Goal: Book appointment/travel/reservation

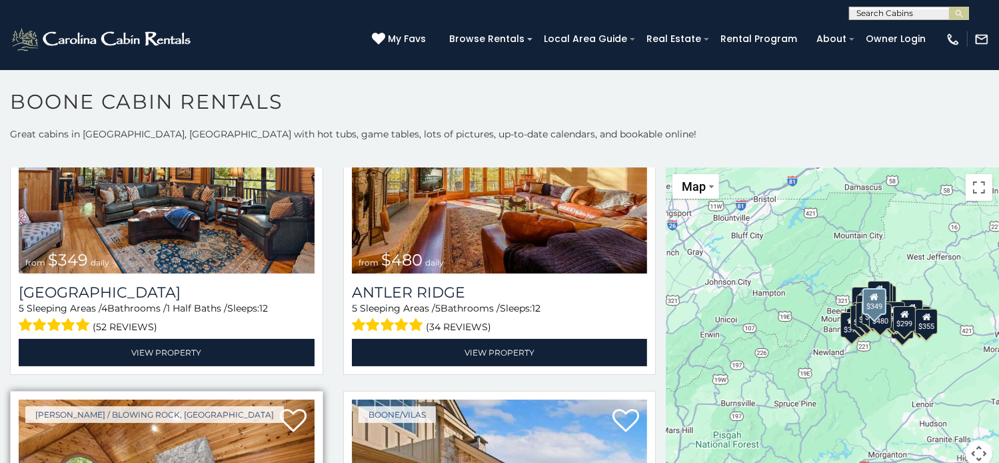
scroll to position [133, 0]
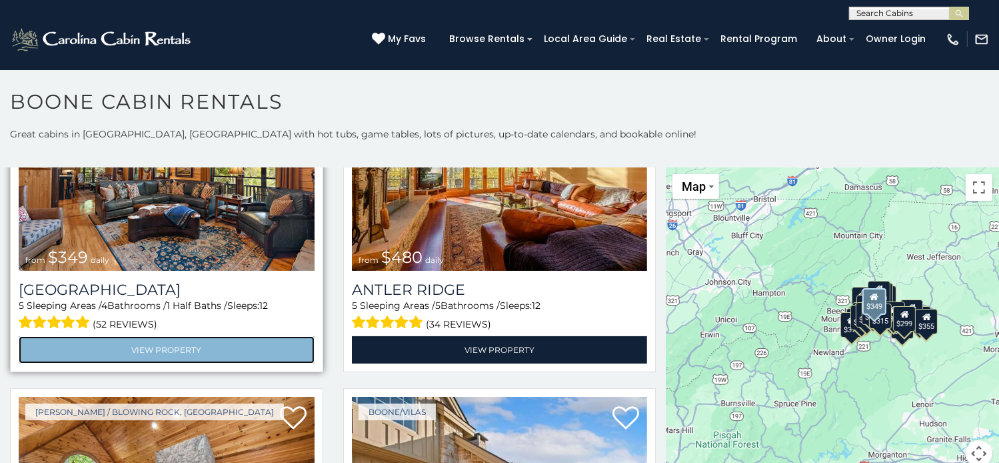
click at [253, 346] on link "View Property" at bounding box center [167, 349] width 296 height 27
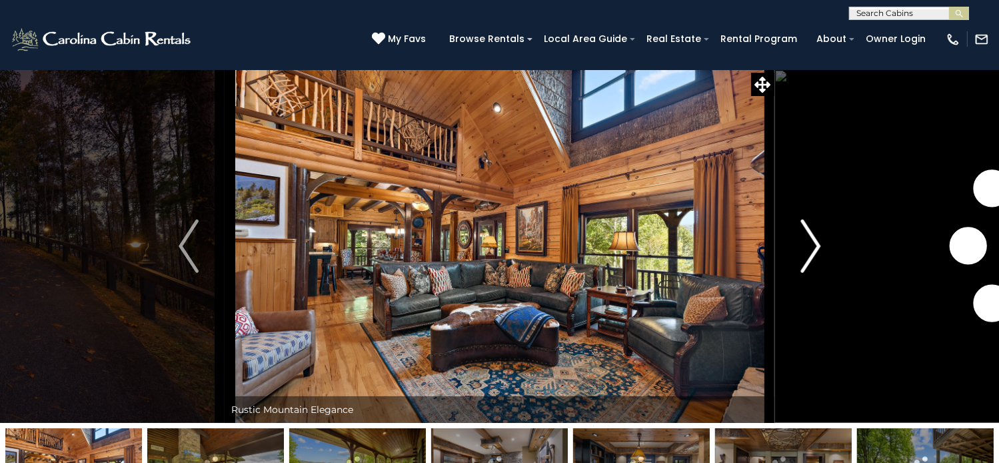
click at [813, 273] on img "Next" at bounding box center [811, 245] width 20 height 53
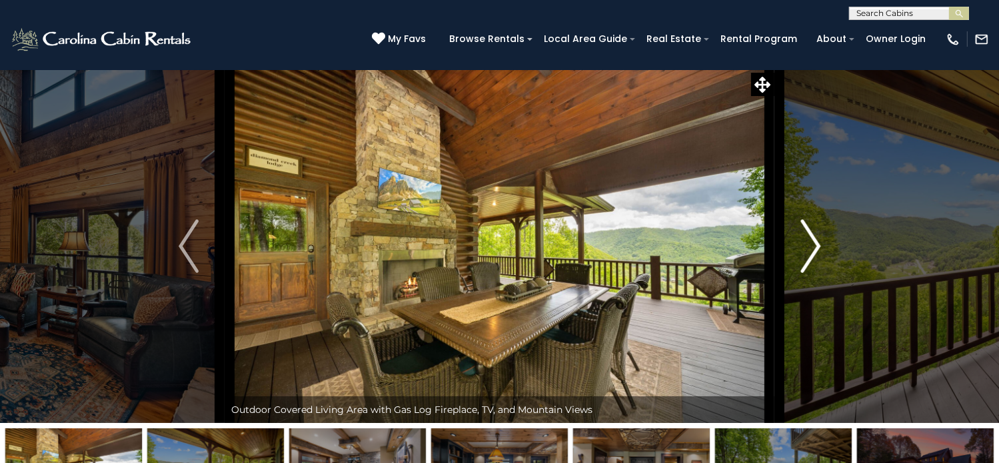
click at [813, 273] on img "Next" at bounding box center [811, 245] width 20 height 53
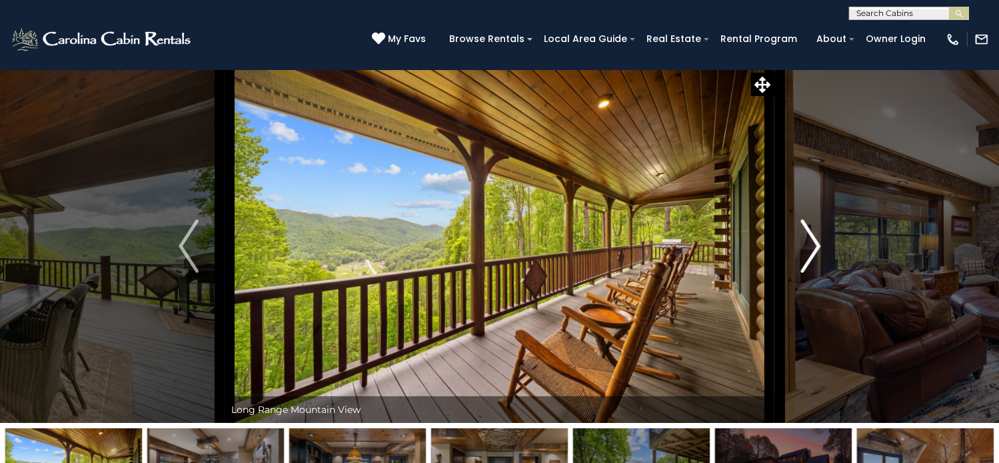
click at [810, 273] on img "Next" at bounding box center [811, 245] width 20 height 53
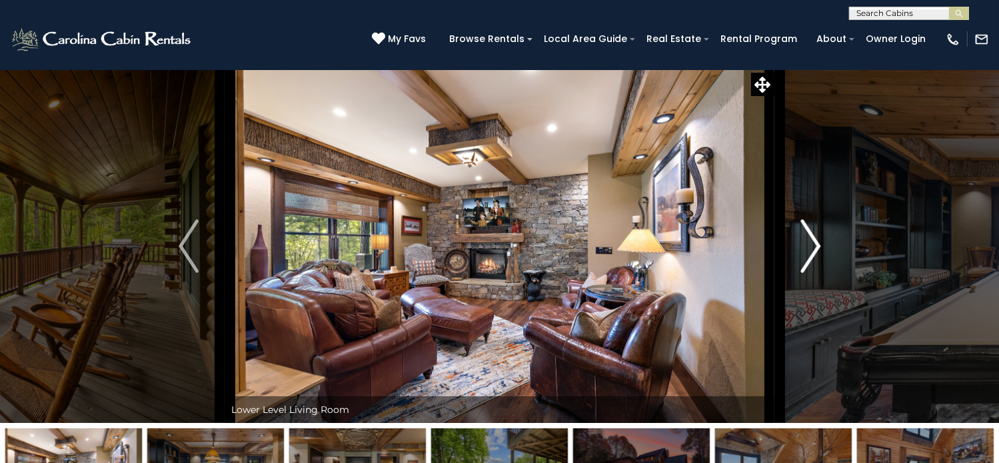
click at [810, 273] on img "Next" at bounding box center [811, 245] width 20 height 53
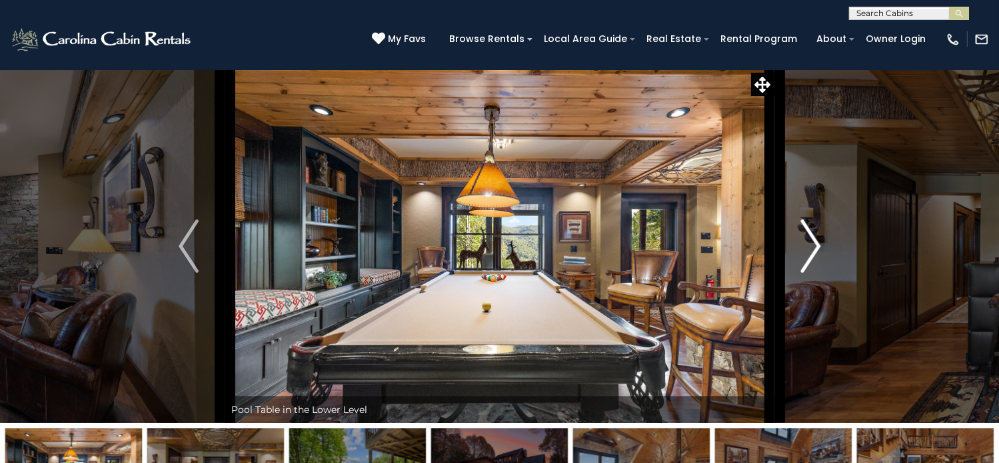
click at [810, 273] on img "Next" at bounding box center [811, 245] width 20 height 53
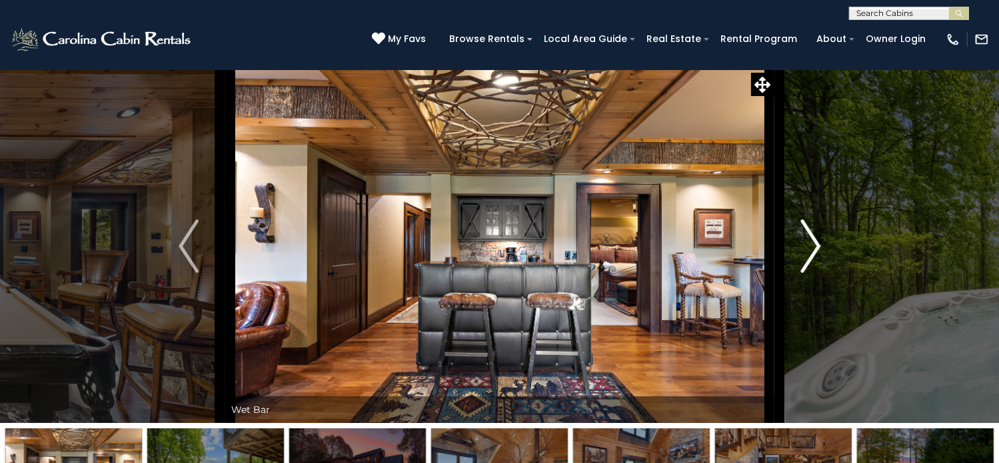
click at [810, 273] on img "Next" at bounding box center [811, 245] width 20 height 53
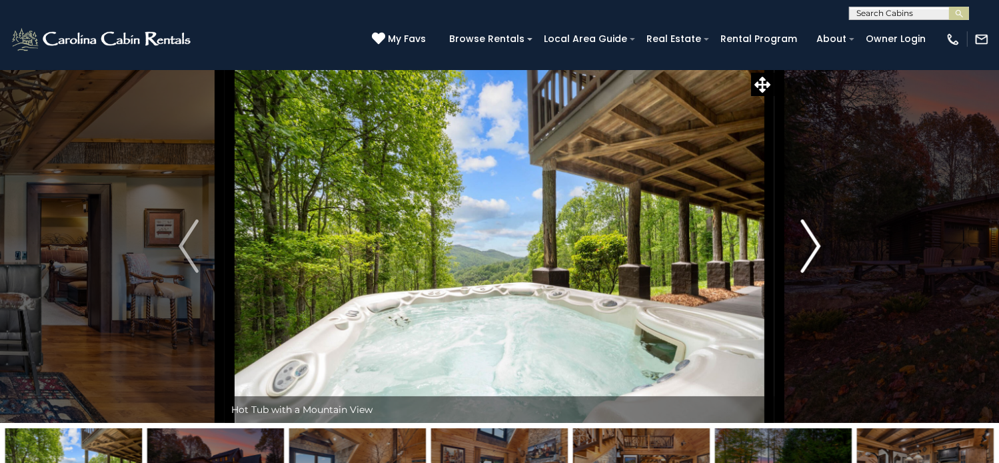
click at [810, 273] on img "Next" at bounding box center [811, 245] width 20 height 53
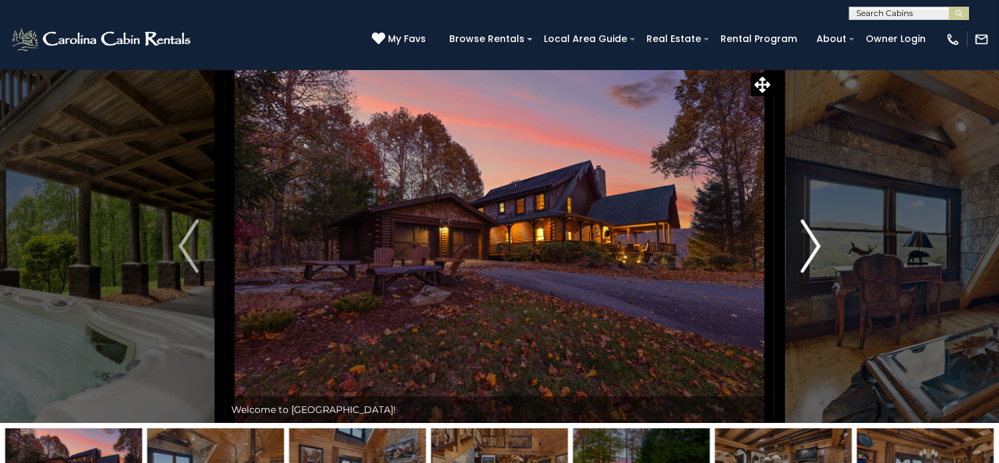
click at [807, 273] on img "Next" at bounding box center [811, 245] width 20 height 53
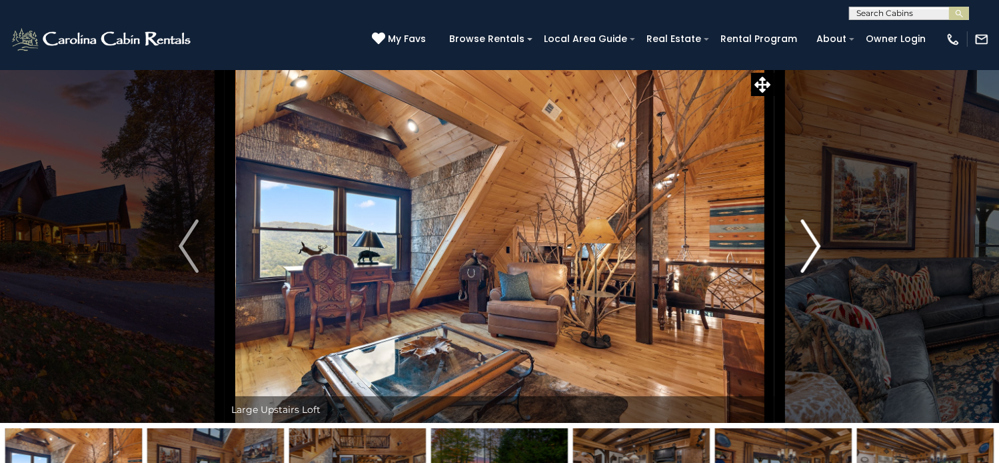
click at [817, 273] on img "Next" at bounding box center [811, 245] width 20 height 53
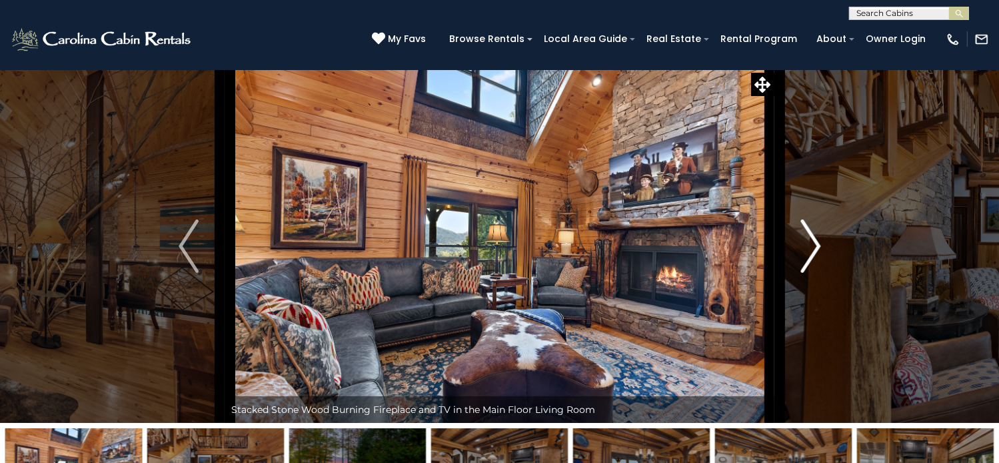
click at [817, 273] on img "Next" at bounding box center [811, 245] width 20 height 53
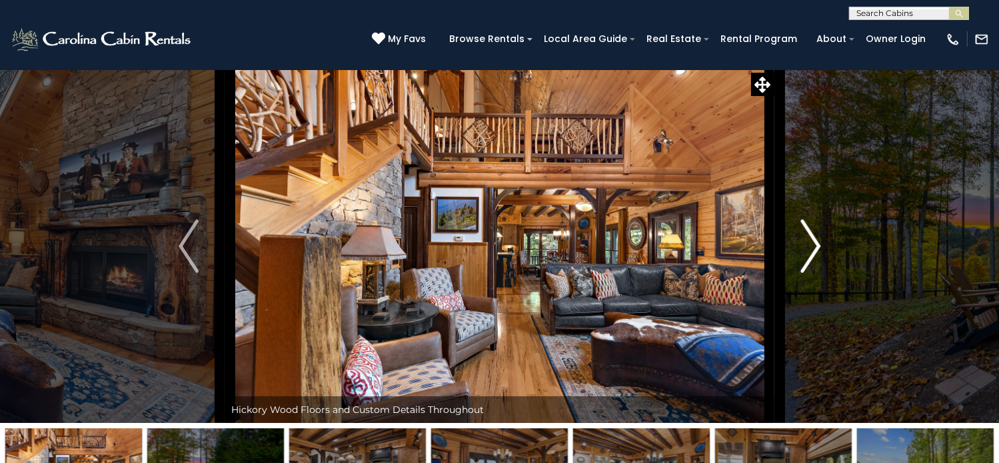
click at [817, 273] on img "Next" at bounding box center [811, 245] width 20 height 53
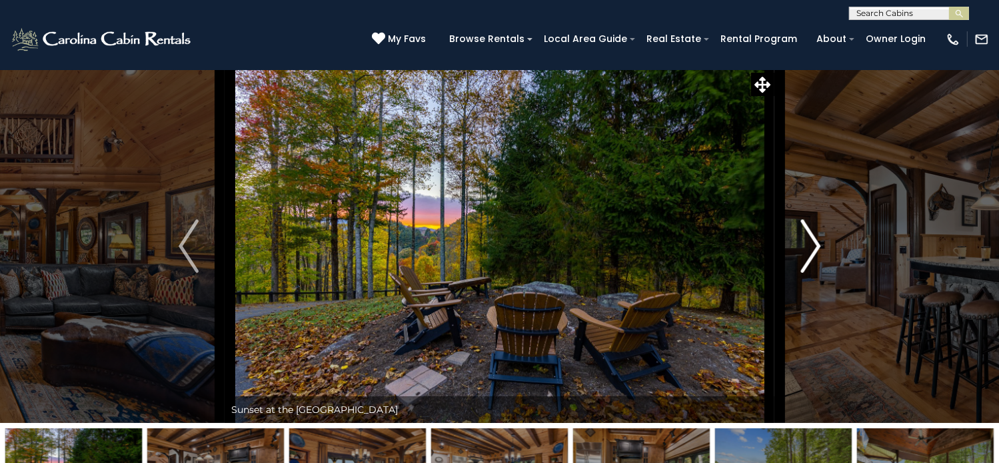
click at [817, 273] on img "Next" at bounding box center [811, 245] width 20 height 53
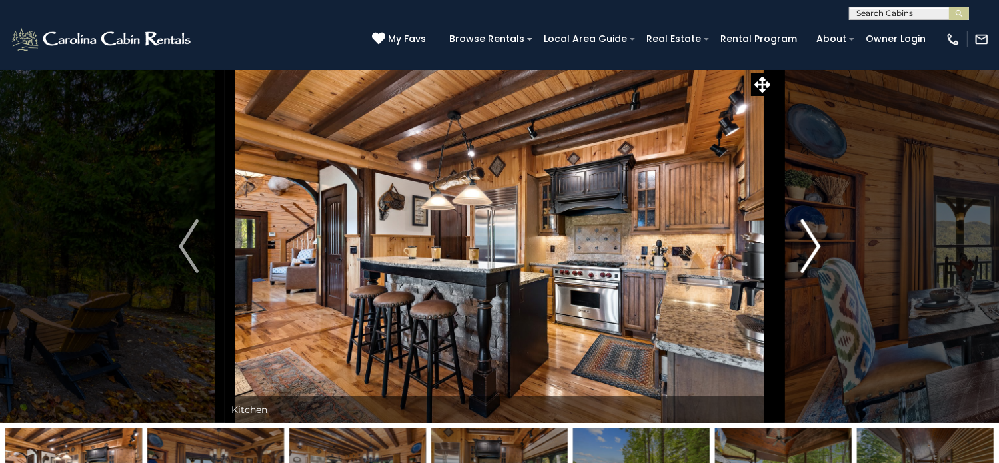
click at [817, 273] on img "Next" at bounding box center [811, 245] width 20 height 53
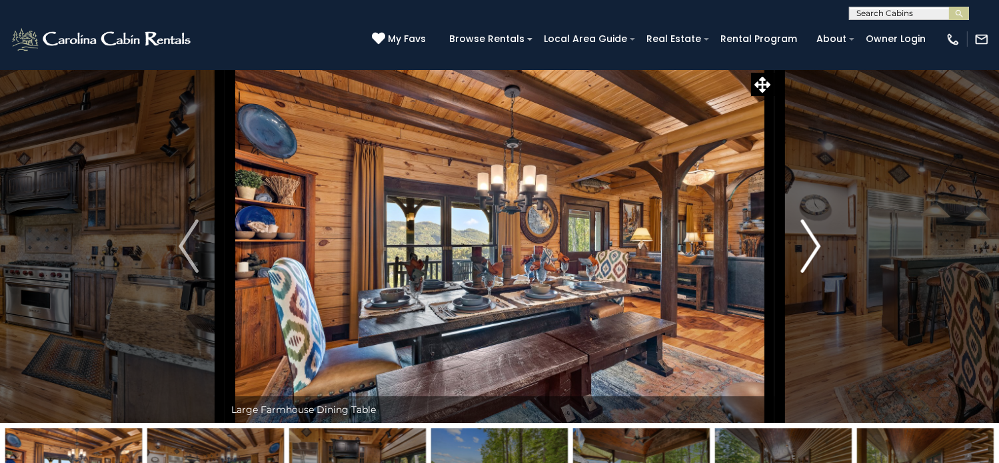
click at [817, 273] on img "Next" at bounding box center [811, 245] width 20 height 53
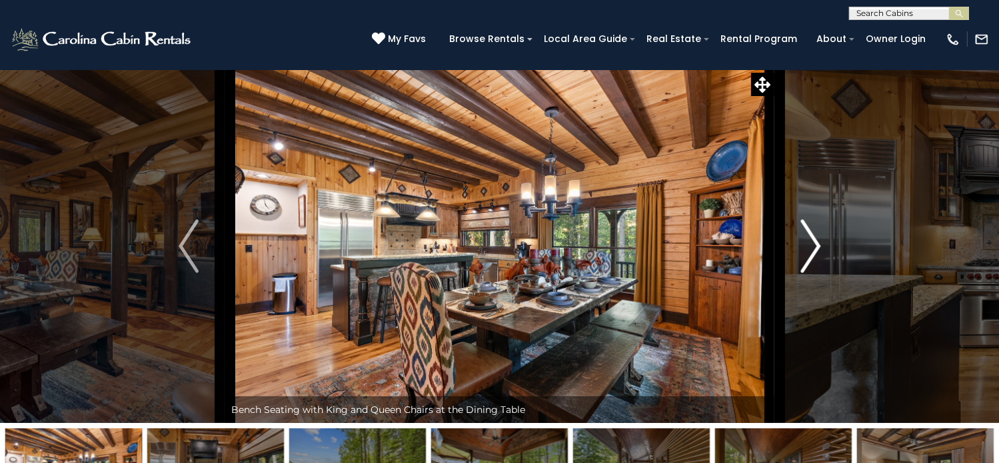
click at [817, 273] on img "Next" at bounding box center [811, 245] width 20 height 53
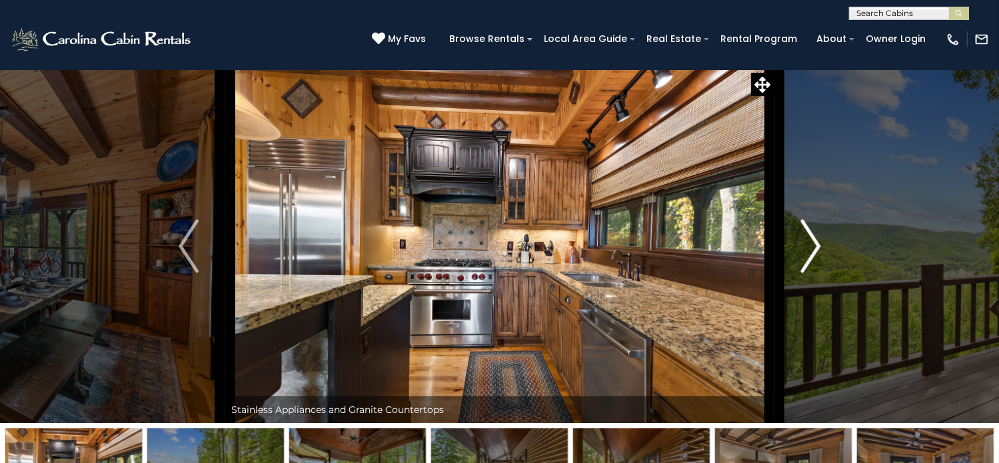
click at [817, 273] on img "Next" at bounding box center [811, 245] width 20 height 53
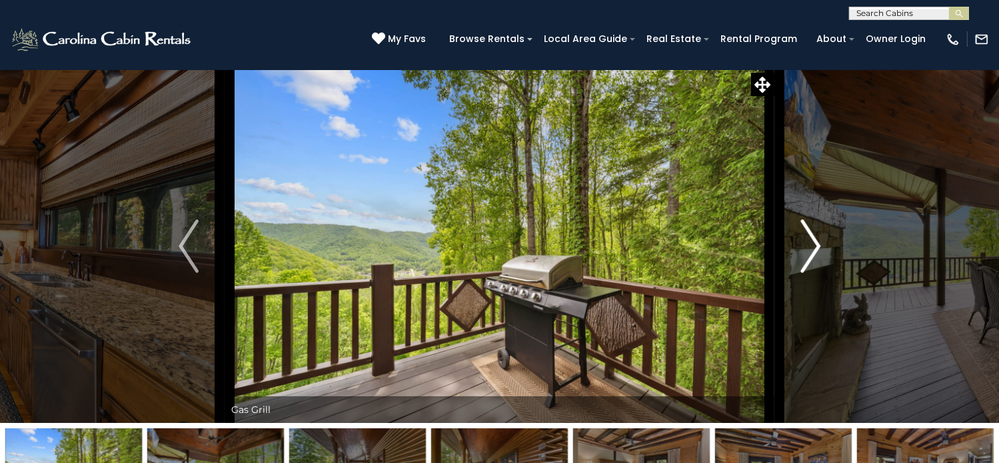
click at [817, 273] on img "Next" at bounding box center [811, 245] width 20 height 53
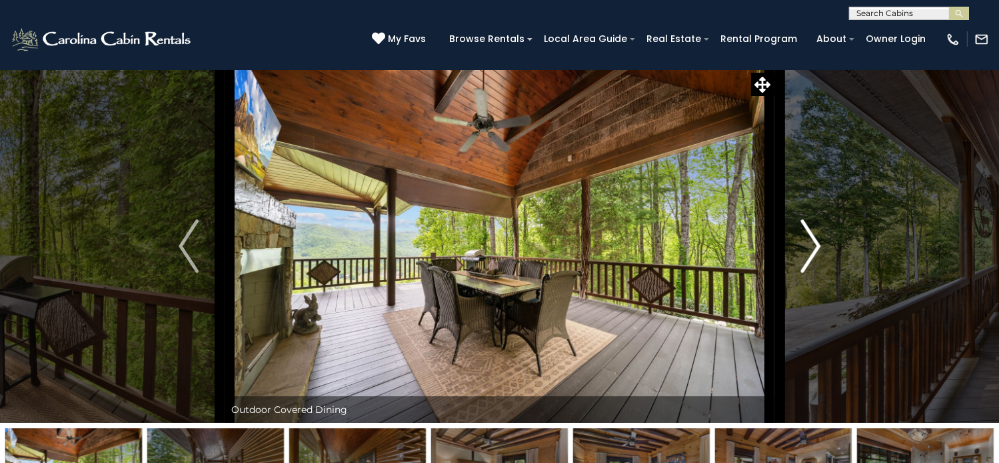
click at [817, 273] on img "Next" at bounding box center [811, 245] width 20 height 53
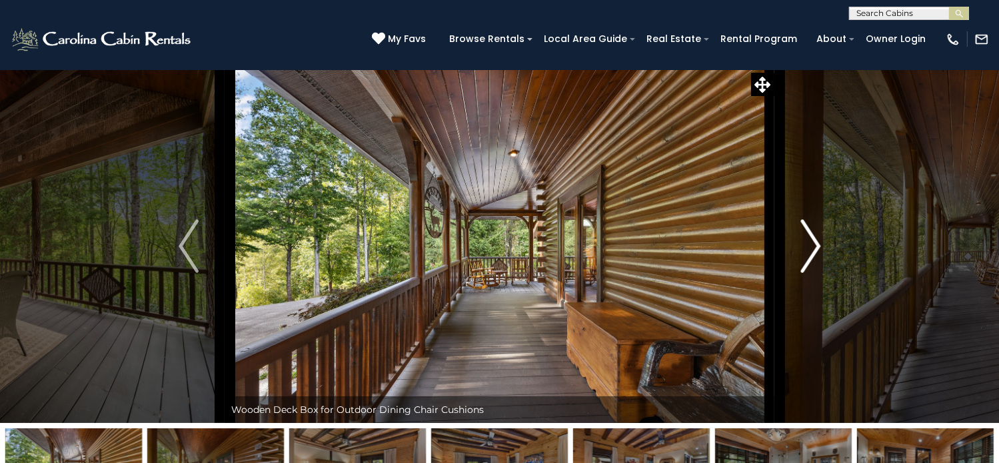
click at [817, 273] on img "Next" at bounding box center [811, 245] width 20 height 53
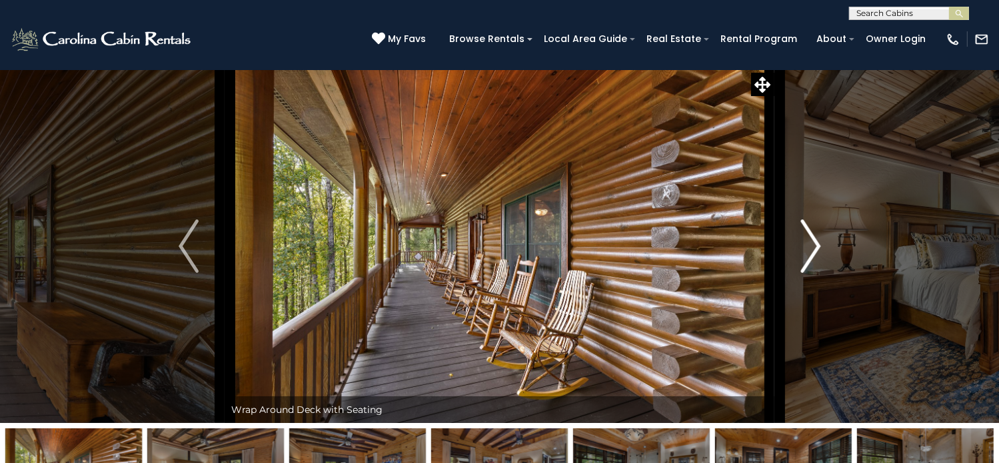
click at [817, 273] on img "Next" at bounding box center [811, 245] width 20 height 53
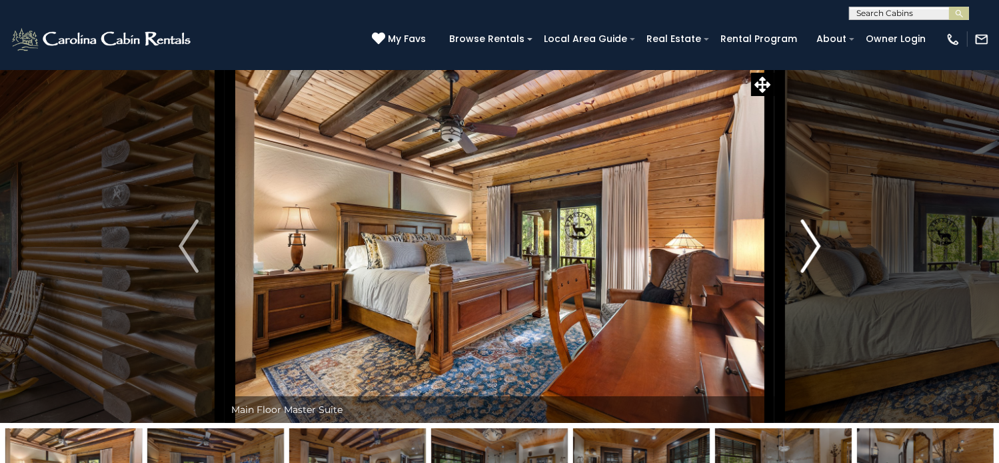
click at [817, 273] on img "Next" at bounding box center [811, 245] width 20 height 53
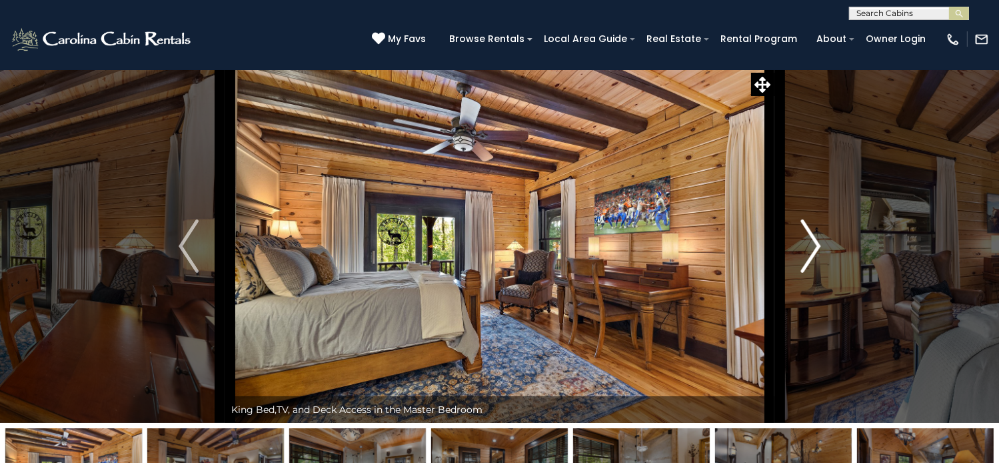
click at [817, 273] on img "Next" at bounding box center [811, 245] width 20 height 53
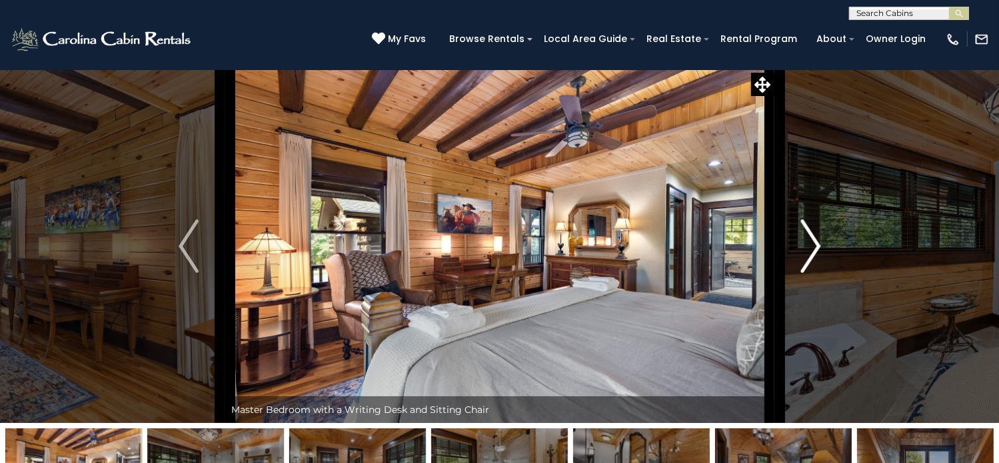
click at [817, 273] on img "Next" at bounding box center [811, 245] width 20 height 53
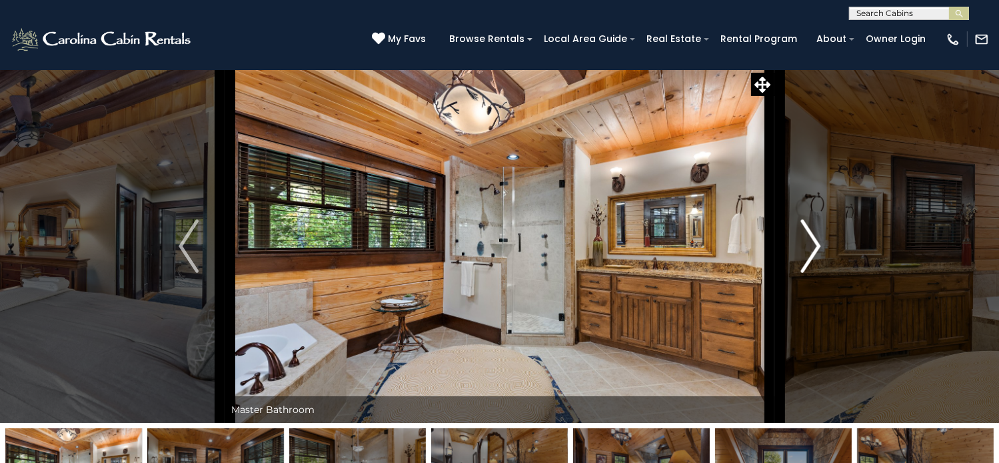
click at [817, 273] on img "Next" at bounding box center [811, 245] width 20 height 53
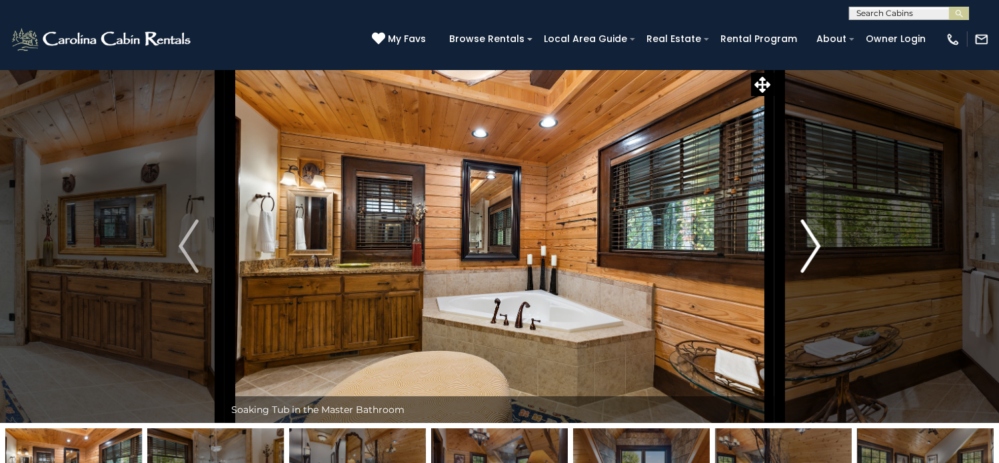
click at [817, 273] on img "Next" at bounding box center [811, 245] width 20 height 53
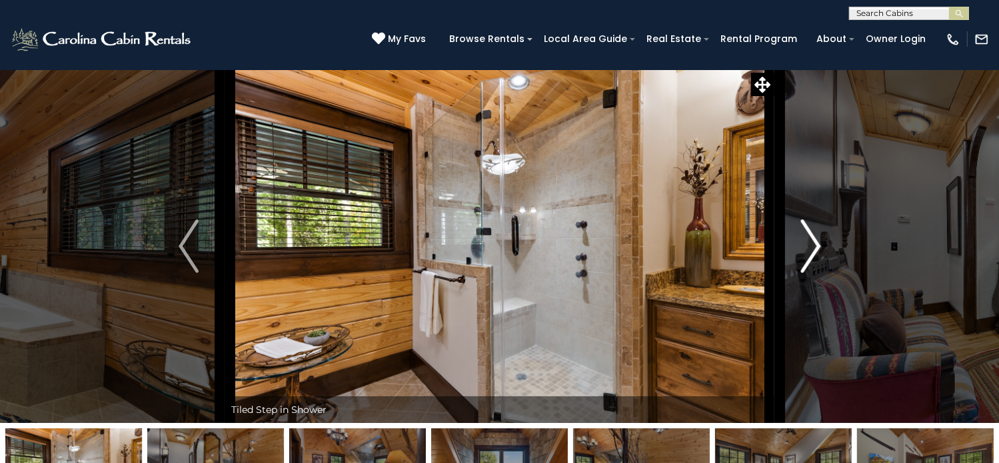
click at [817, 273] on img "Next" at bounding box center [811, 245] width 20 height 53
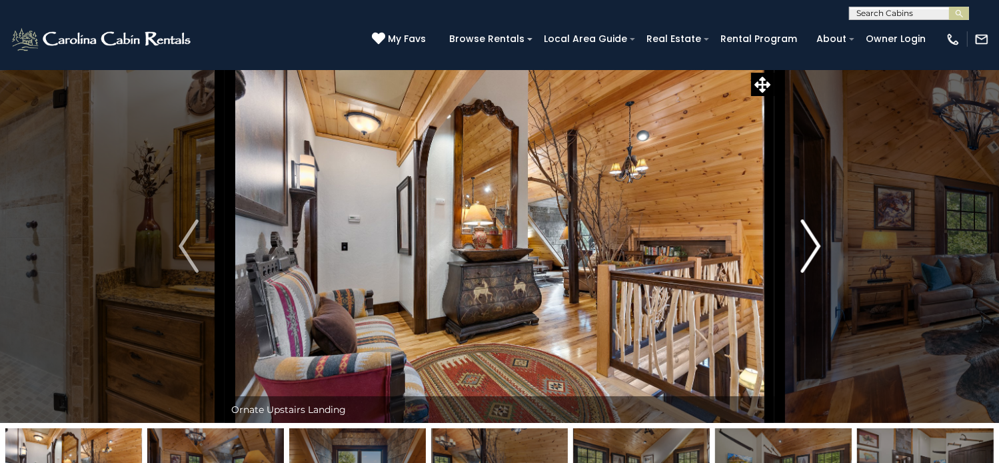
click at [817, 273] on img "Next" at bounding box center [811, 245] width 20 height 53
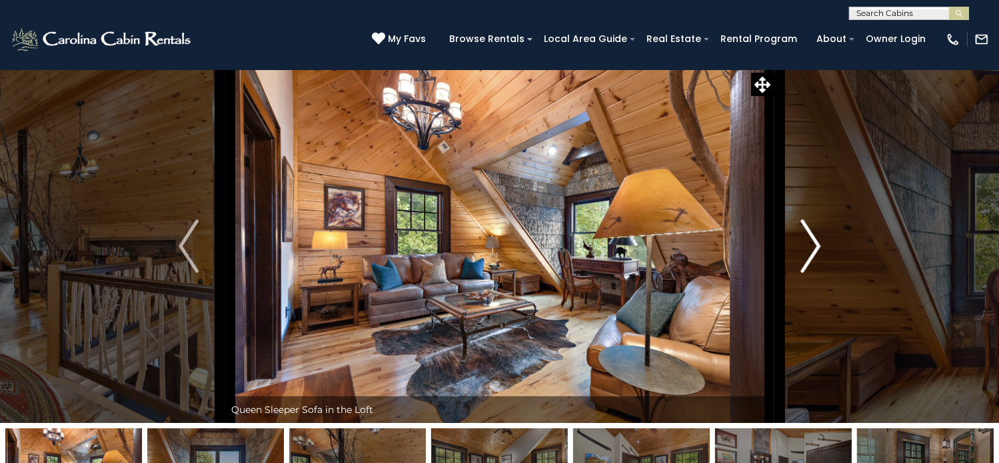
click at [817, 273] on img "Next" at bounding box center [811, 245] width 20 height 53
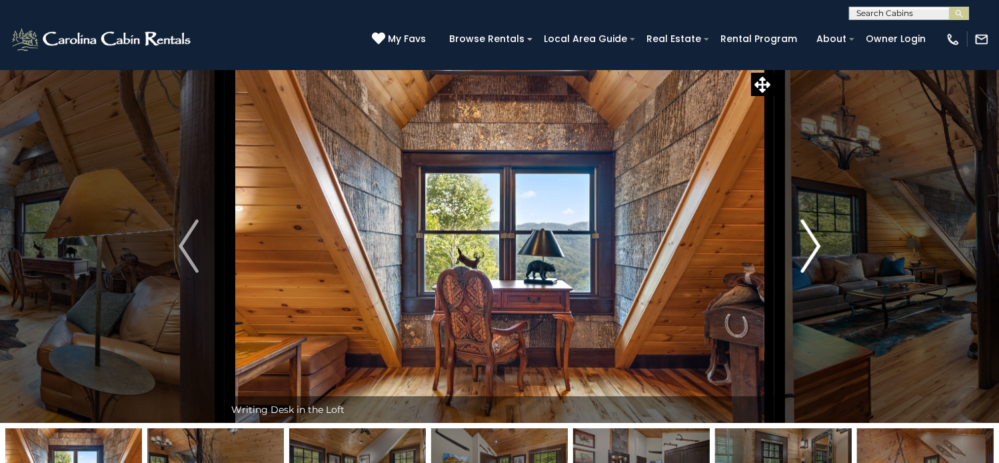
click at [817, 273] on img "Next" at bounding box center [811, 245] width 20 height 53
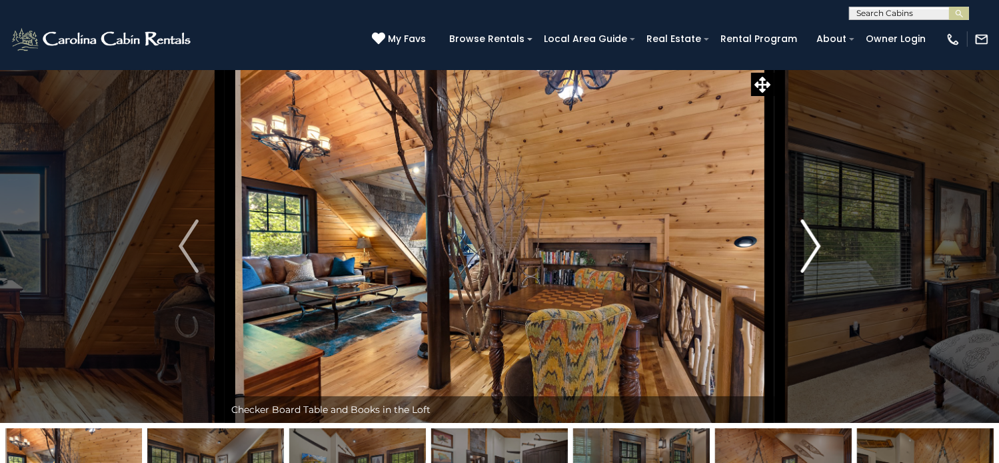
click at [817, 273] on img "Next" at bounding box center [811, 245] width 20 height 53
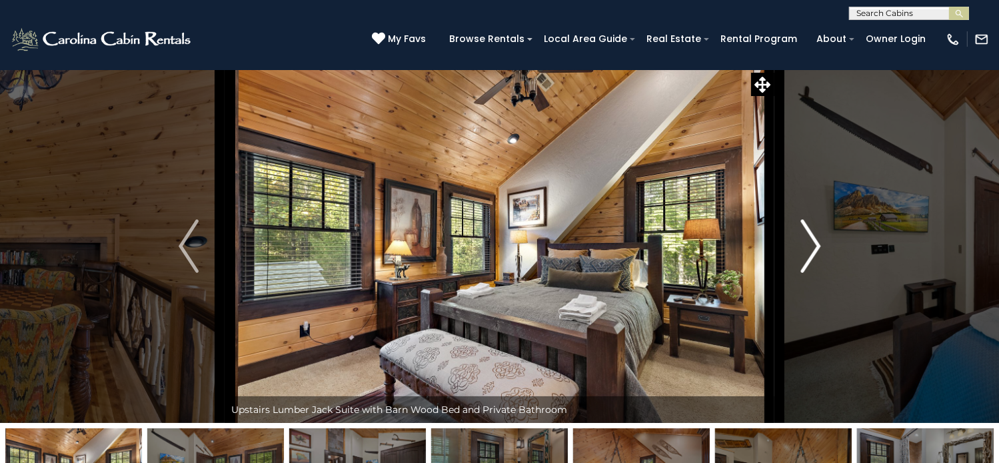
click at [817, 273] on img "Next" at bounding box center [811, 245] width 20 height 53
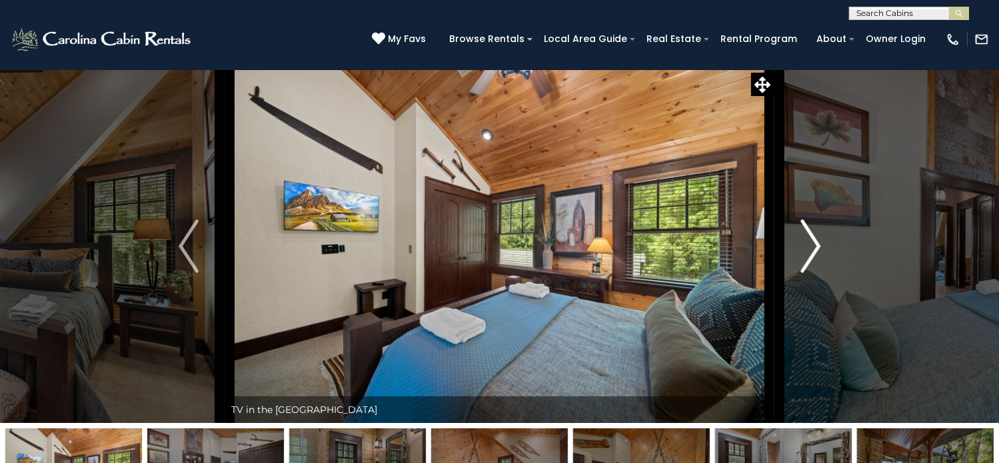
click at [817, 273] on img "Next" at bounding box center [811, 245] width 20 height 53
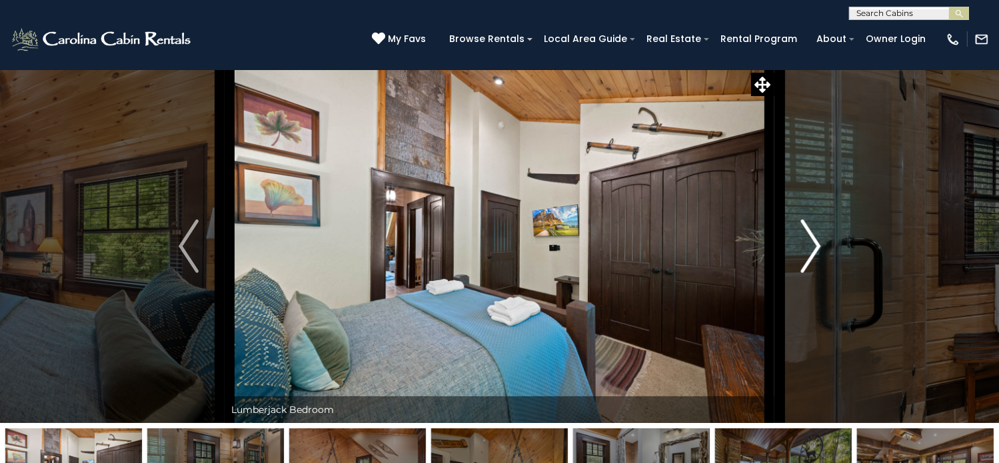
click at [817, 273] on img "Next" at bounding box center [811, 245] width 20 height 53
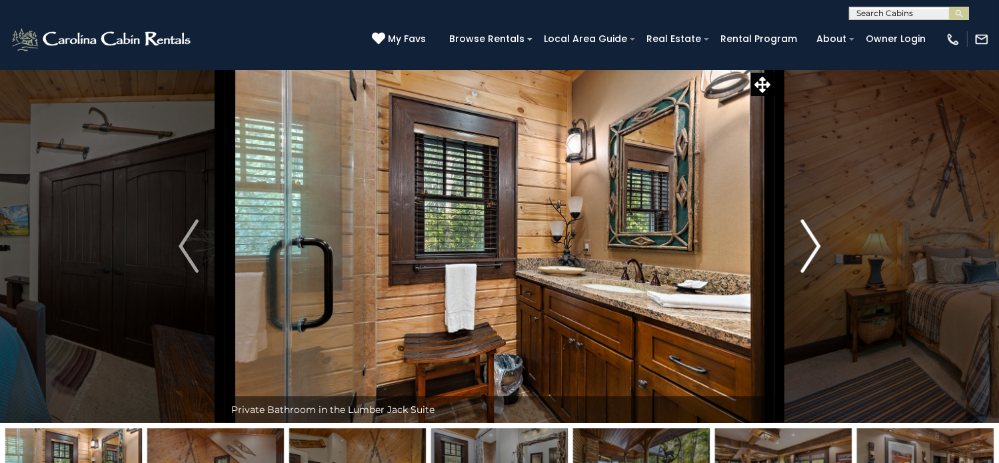
click at [816, 273] on img "Next" at bounding box center [811, 245] width 20 height 53
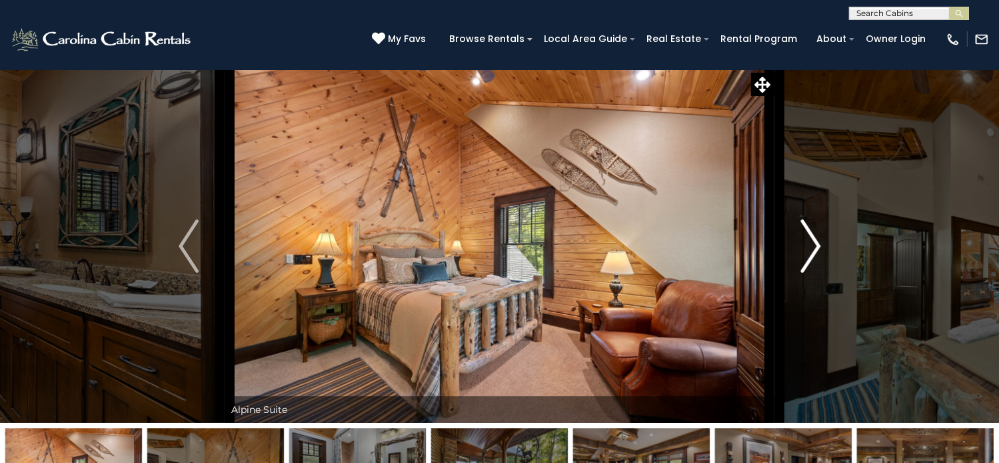
click at [816, 273] on img "Next" at bounding box center [811, 245] width 20 height 53
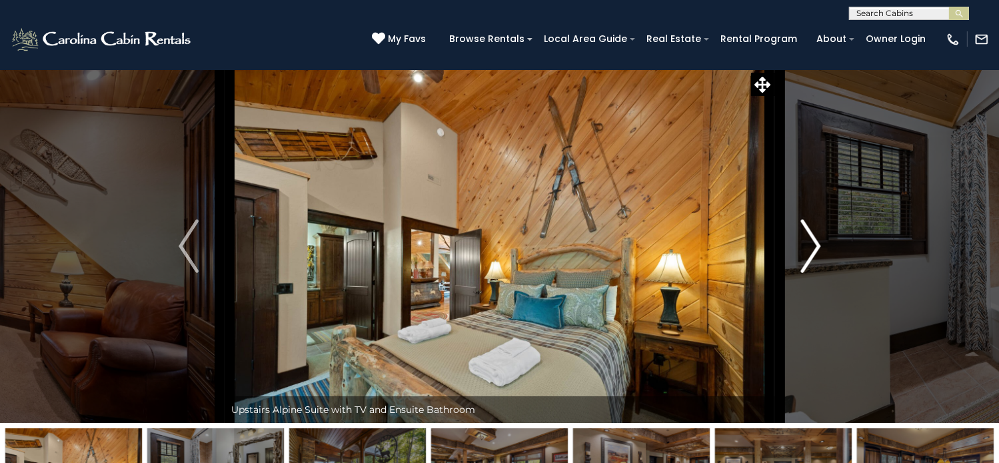
click at [816, 273] on img "Next" at bounding box center [811, 245] width 20 height 53
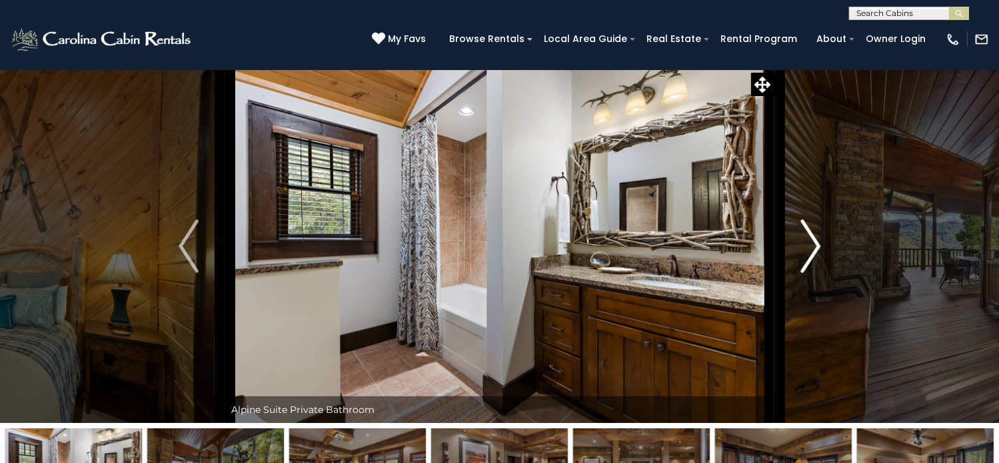
click at [816, 273] on img "Next" at bounding box center [811, 245] width 20 height 53
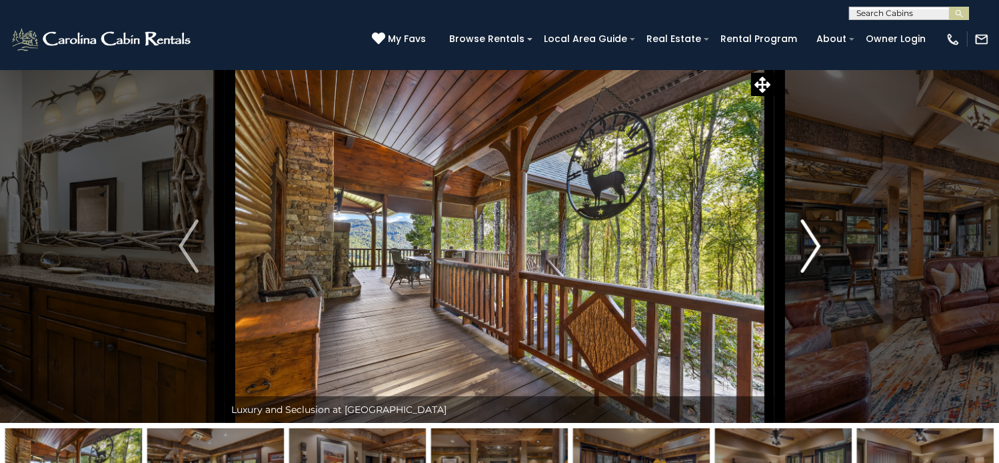
click at [816, 273] on img "Next" at bounding box center [811, 245] width 20 height 53
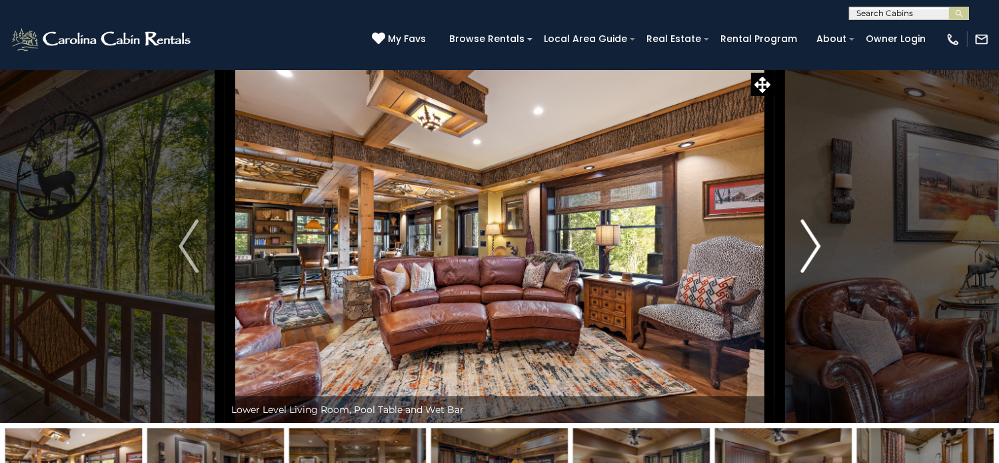
click at [819, 273] on img "Next" at bounding box center [811, 245] width 20 height 53
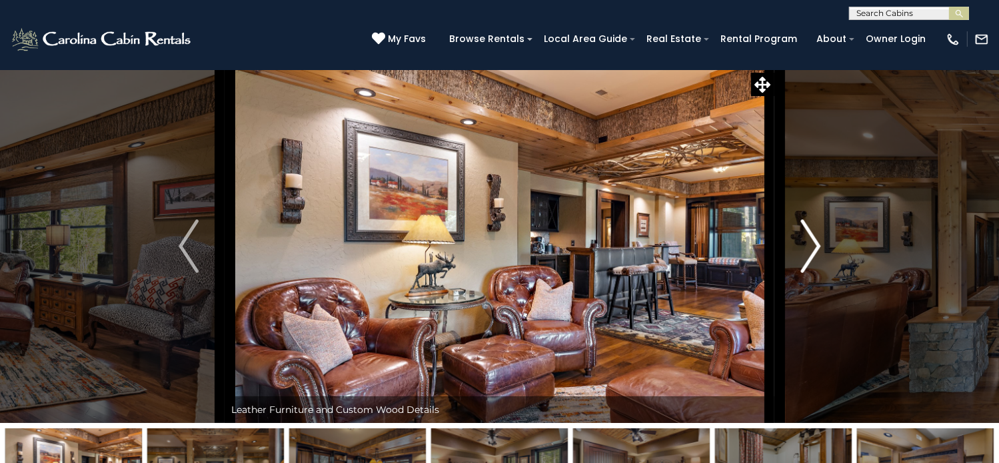
click at [815, 273] on img "Next" at bounding box center [811, 245] width 20 height 53
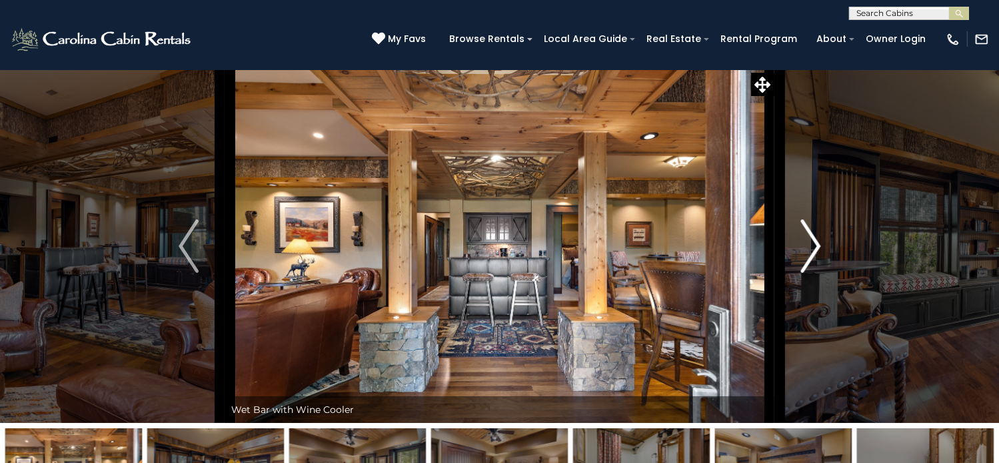
click at [815, 273] on img "Next" at bounding box center [811, 245] width 20 height 53
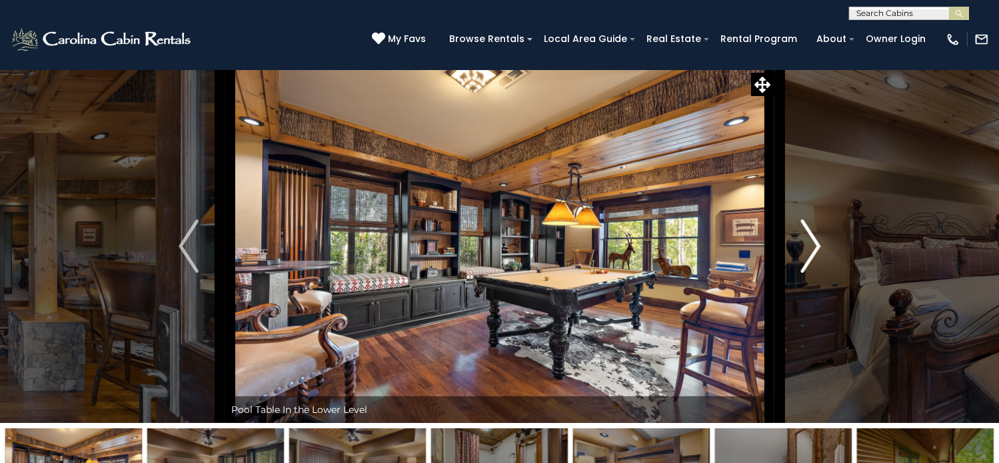
click at [815, 273] on img "Next" at bounding box center [811, 245] width 20 height 53
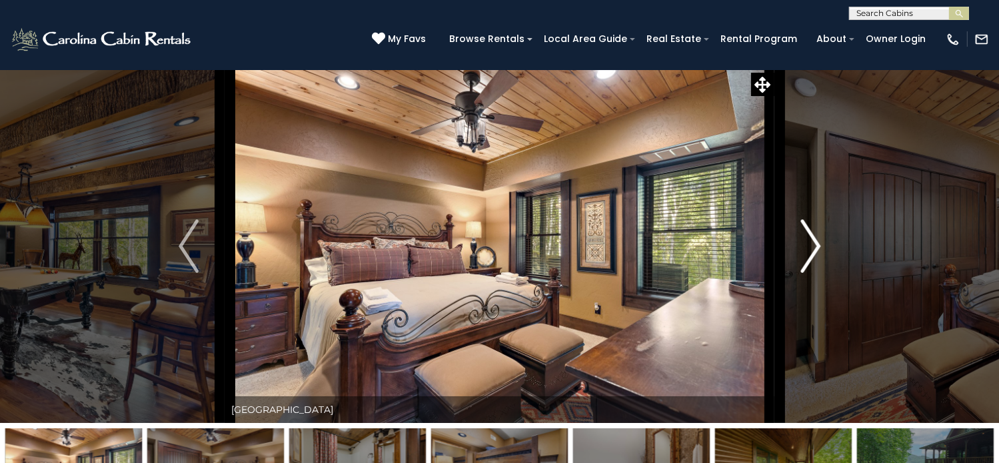
click at [815, 273] on img "Next" at bounding box center [811, 245] width 20 height 53
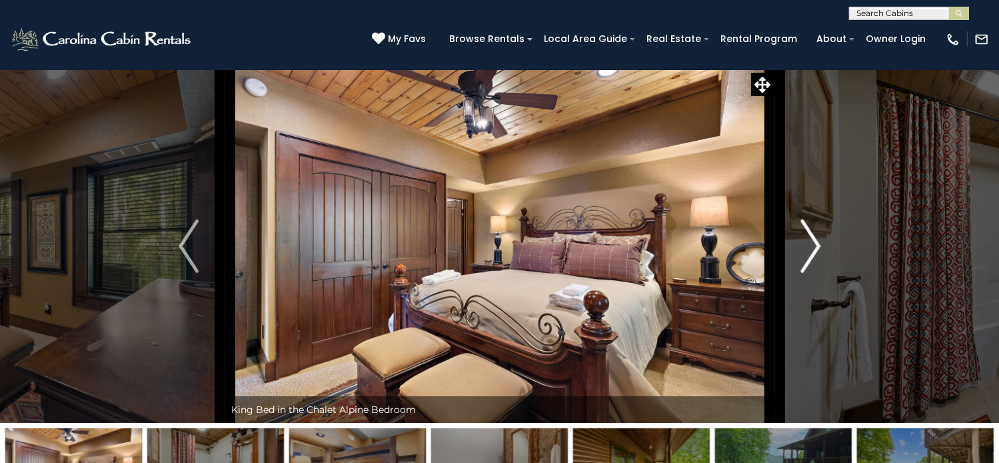
click at [815, 273] on img "Next" at bounding box center [811, 245] width 20 height 53
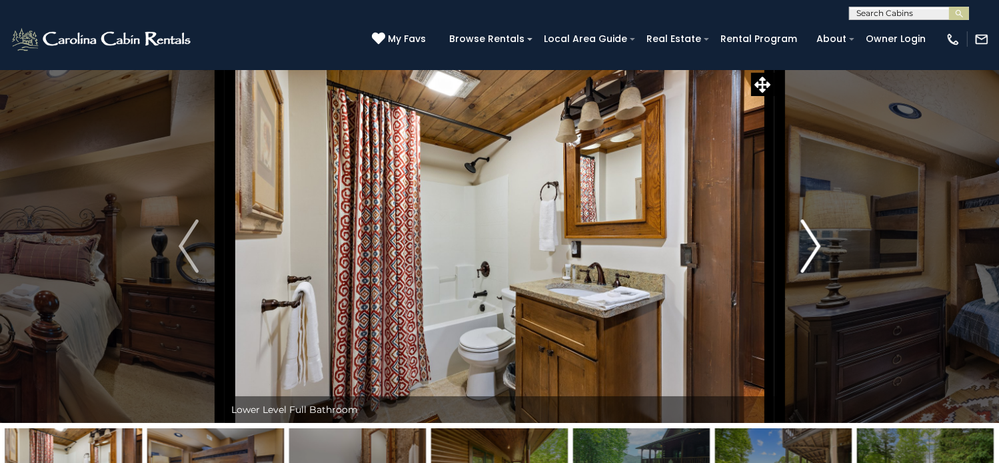
click at [811, 273] on img "Next" at bounding box center [811, 245] width 20 height 53
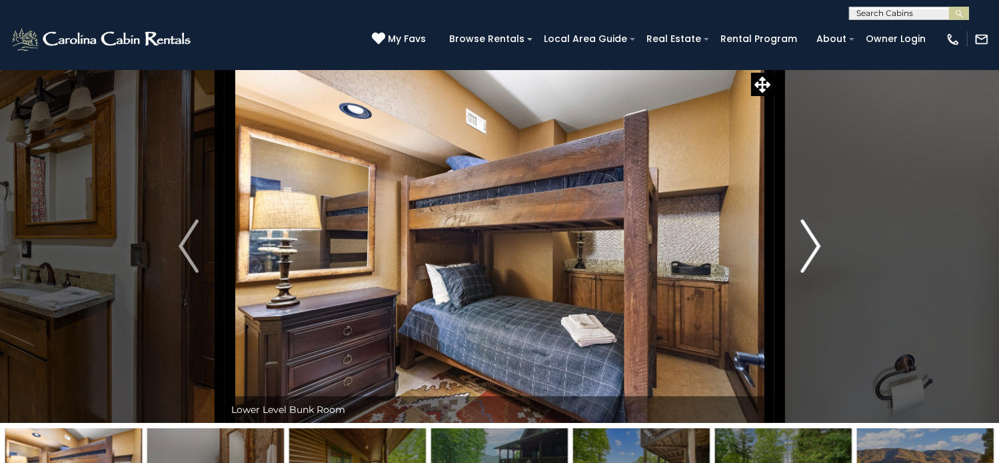
click at [810, 273] on img "Next" at bounding box center [811, 245] width 20 height 53
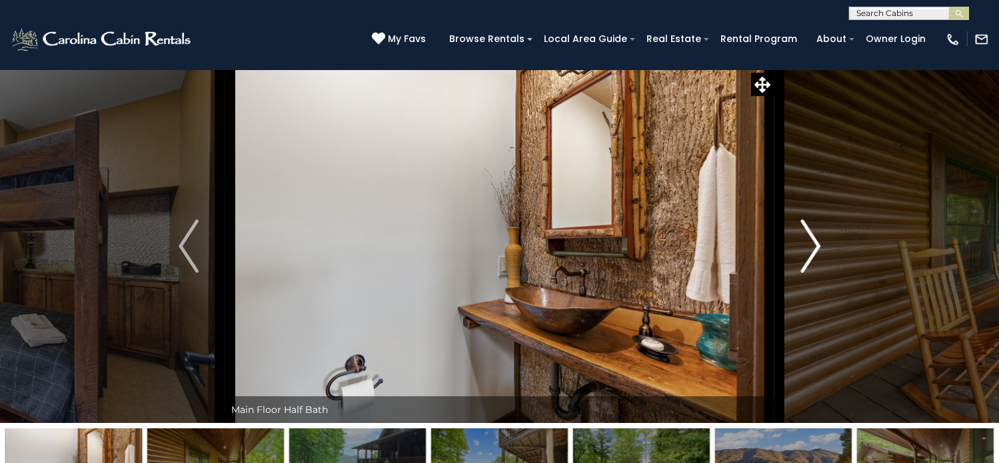
click at [810, 273] on img "Next" at bounding box center [811, 245] width 20 height 53
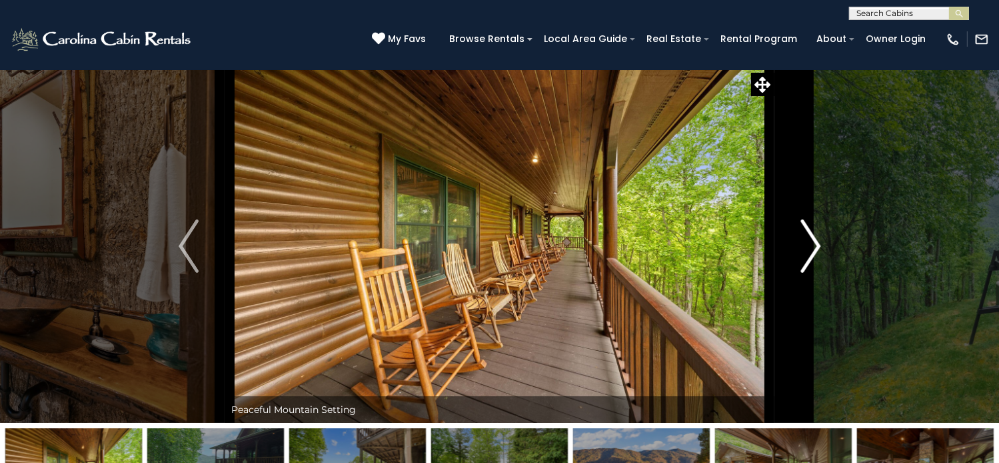
click at [810, 273] on img "Next" at bounding box center [811, 245] width 20 height 53
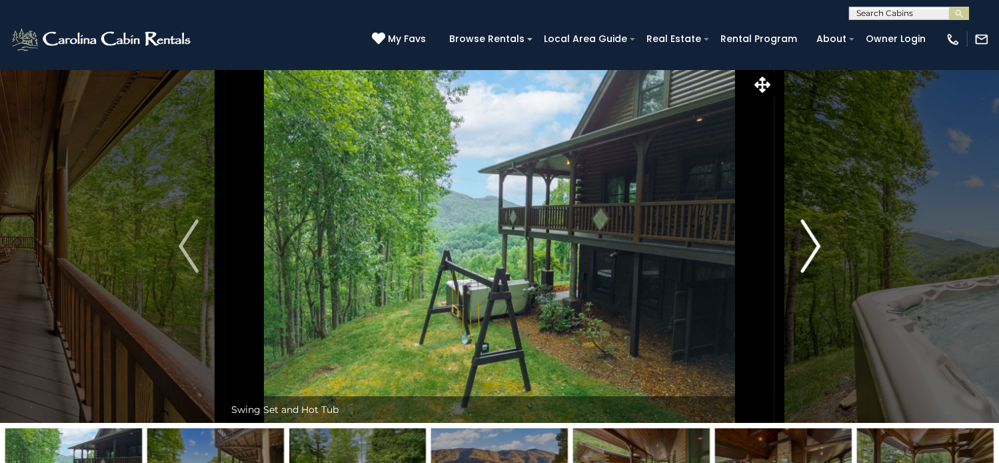
click at [807, 273] on img "Next" at bounding box center [811, 245] width 20 height 53
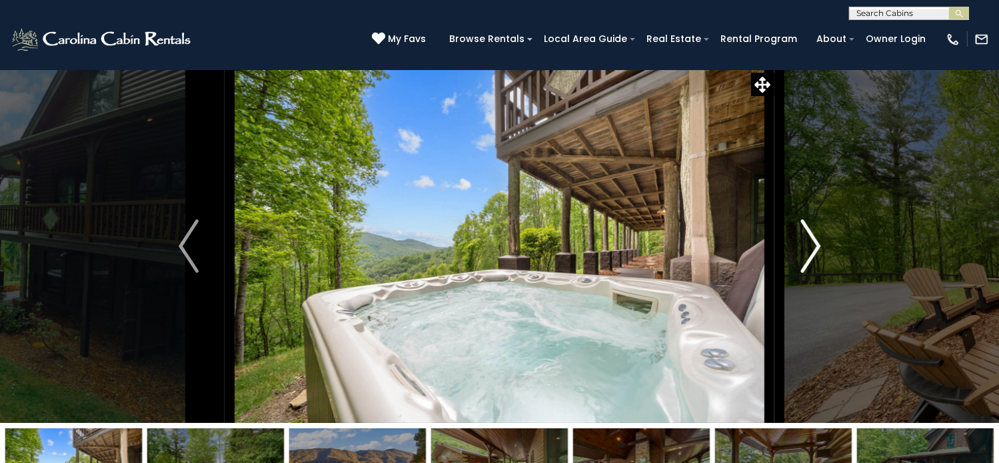
click at [807, 273] on img "Next" at bounding box center [811, 245] width 20 height 53
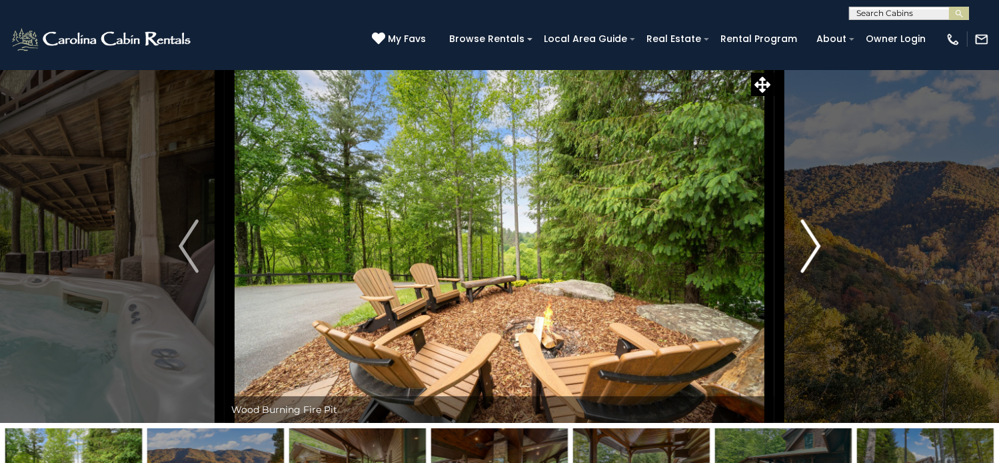
click at [816, 273] on img "Next" at bounding box center [811, 245] width 20 height 53
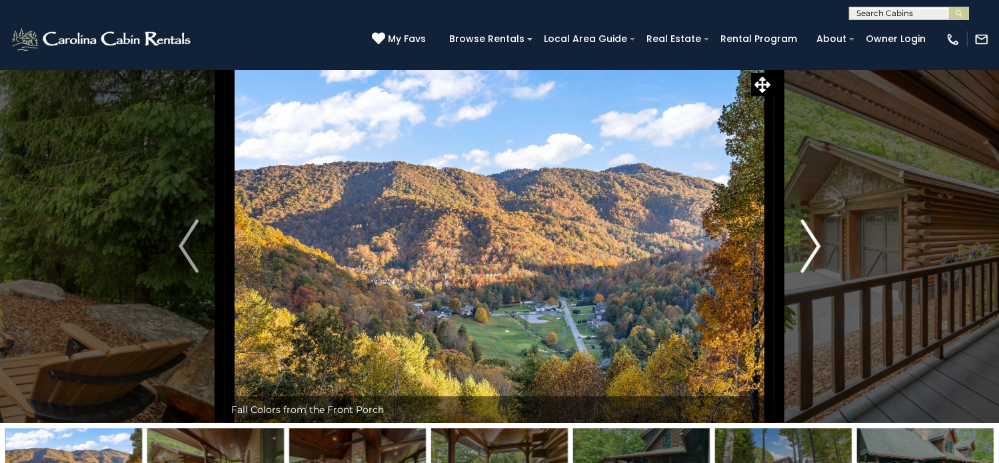
click at [816, 273] on img "Next" at bounding box center [811, 245] width 20 height 53
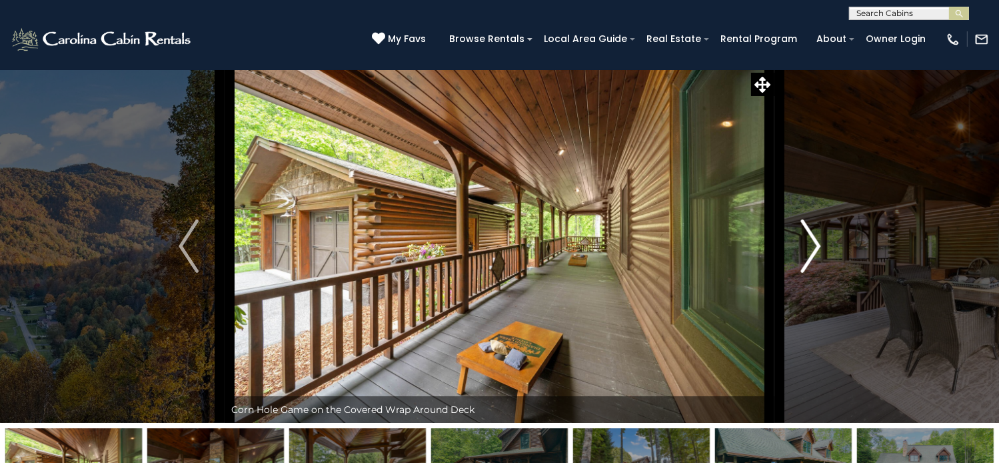
click at [816, 273] on img "Next" at bounding box center [811, 245] width 20 height 53
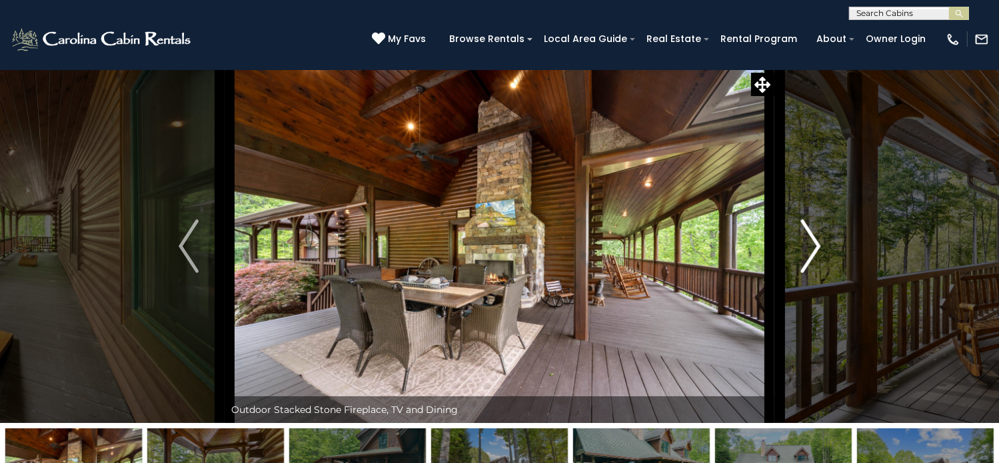
click at [816, 273] on img "Next" at bounding box center [811, 245] width 20 height 53
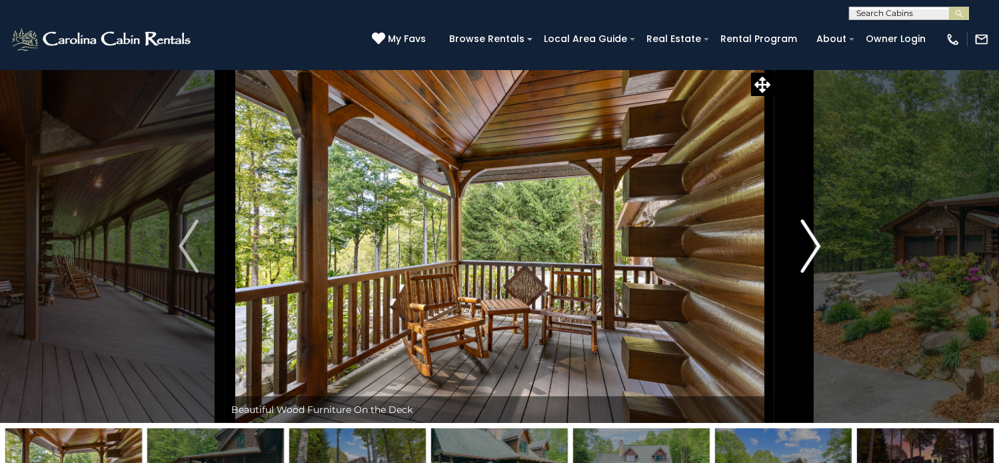
click at [816, 273] on img "Next" at bounding box center [811, 245] width 20 height 53
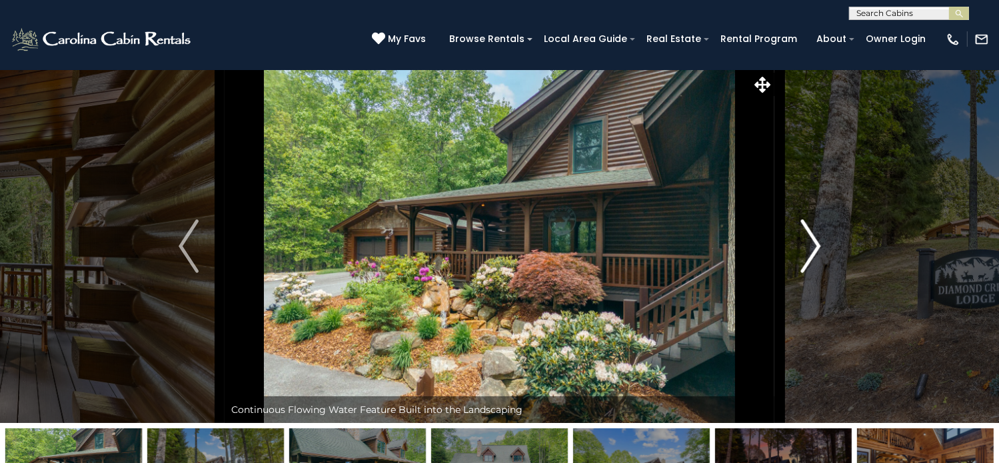
click at [816, 273] on img "Next" at bounding box center [811, 245] width 20 height 53
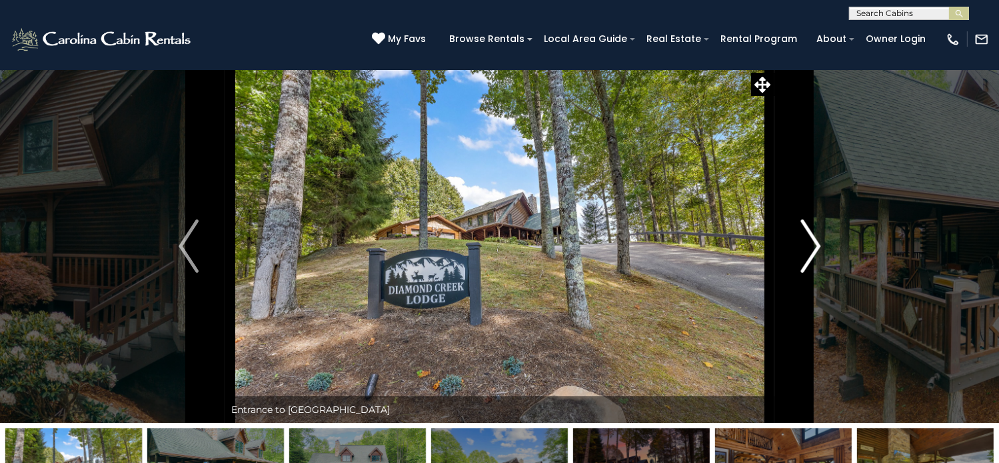
click at [816, 273] on img "Next" at bounding box center [811, 245] width 20 height 53
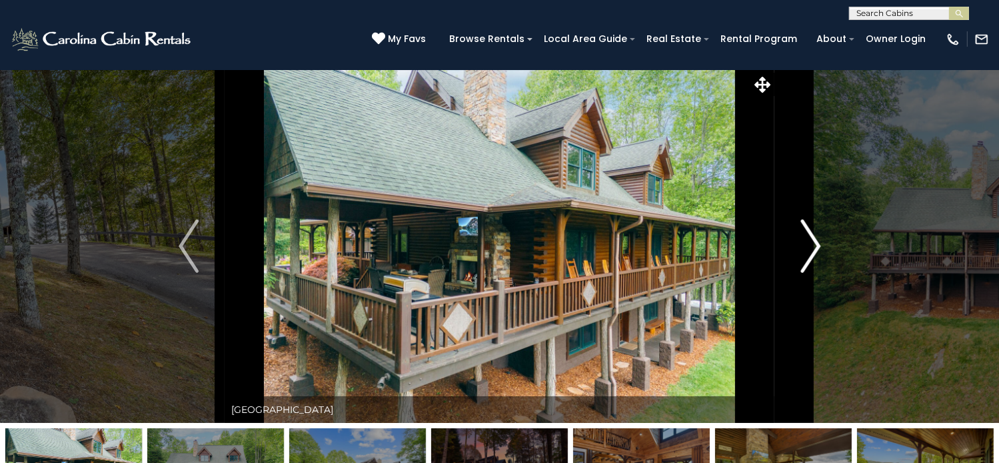
click at [816, 273] on img "Next" at bounding box center [811, 245] width 20 height 53
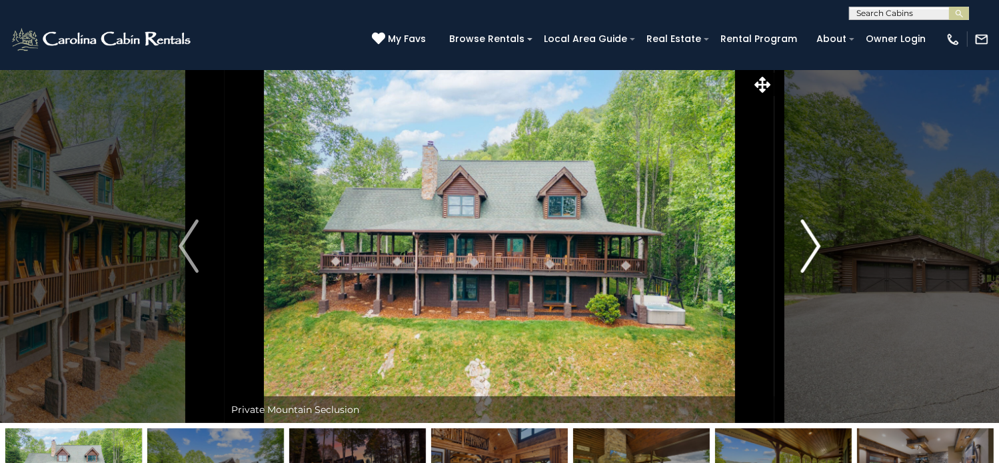
click at [816, 273] on img "Next" at bounding box center [811, 245] width 20 height 53
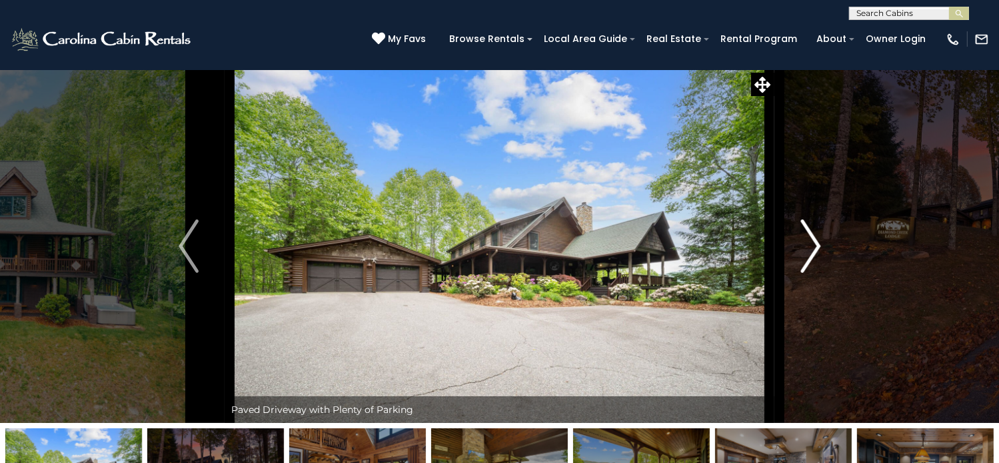
click at [816, 273] on img "Next" at bounding box center [811, 245] width 20 height 53
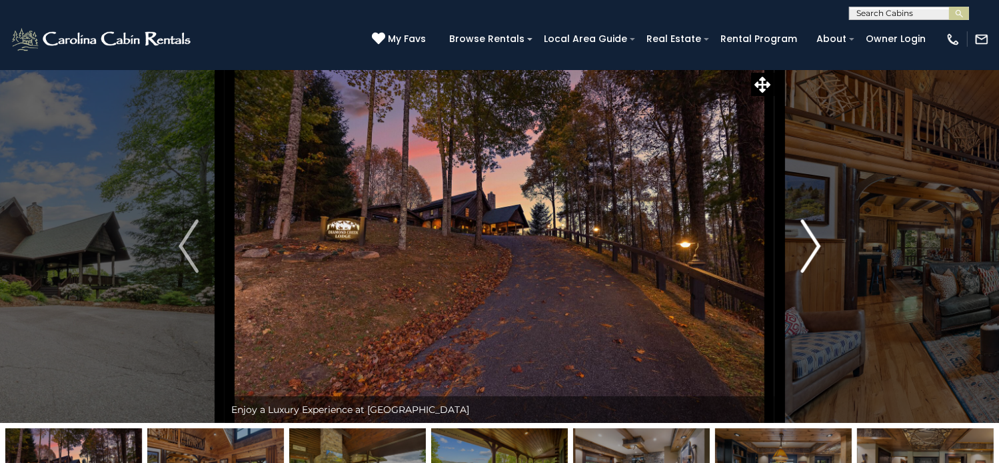
click at [816, 273] on img "Next" at bounding box center [811, 245] width 20 height 53
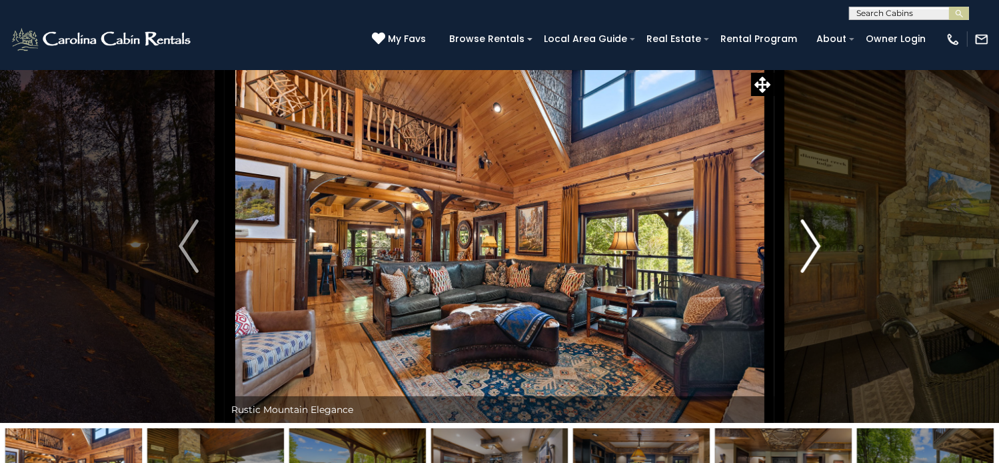
click at [816, 273] on img "Next" at bounding box center [811, 245] width 20 height 53
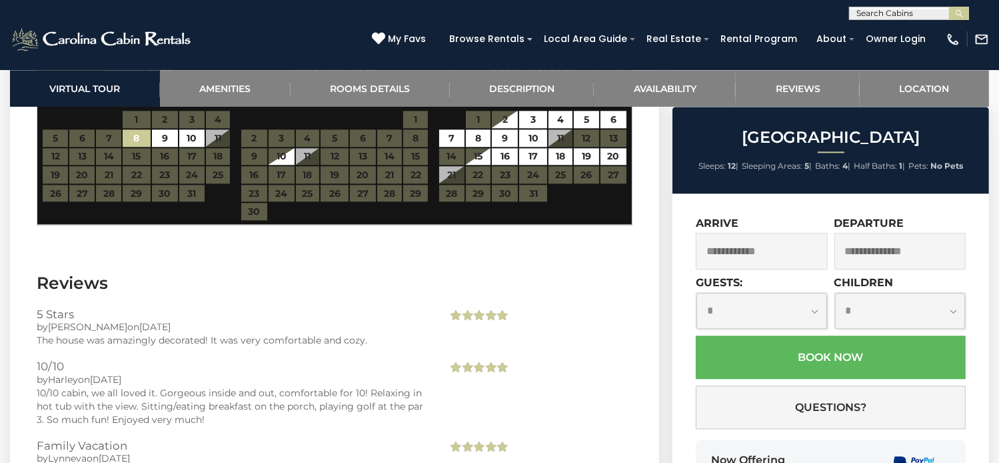
scroll to position [3200, 0]
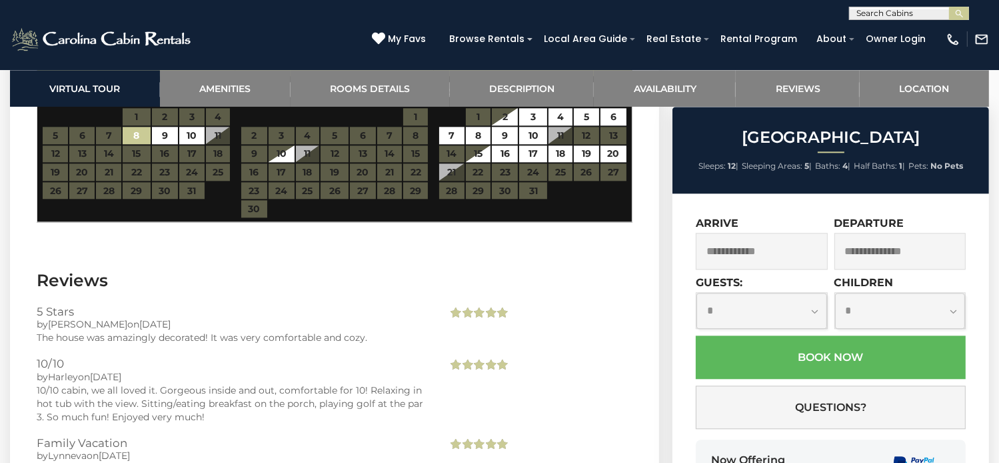
click at [624, 69] on span "Next" at bounding box center [622, 64] width 11 height 11
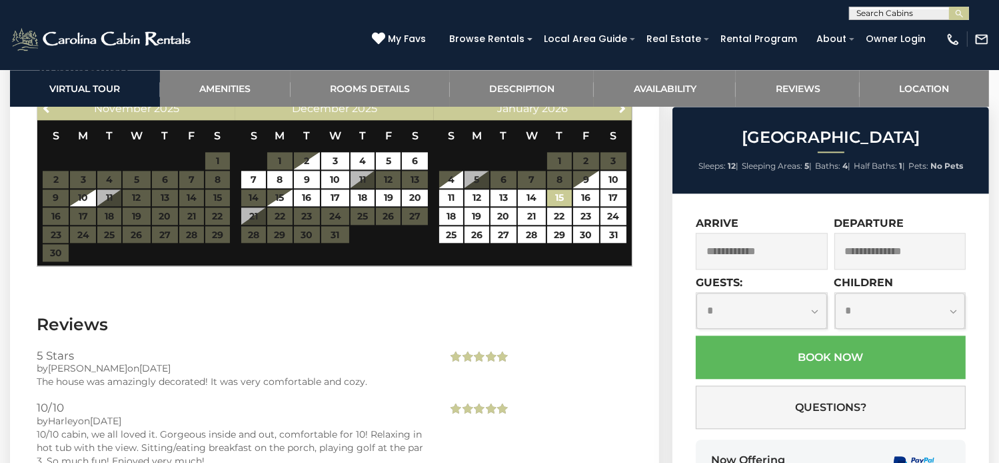
scroll to position [3134, 0]
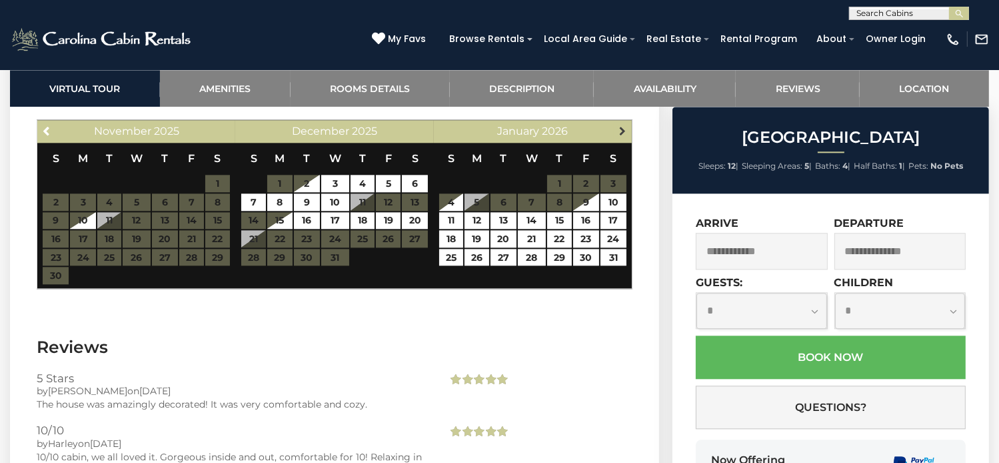
click at [629, 139] on link "Next" at bounding box center [622, 130] width 17 height 17
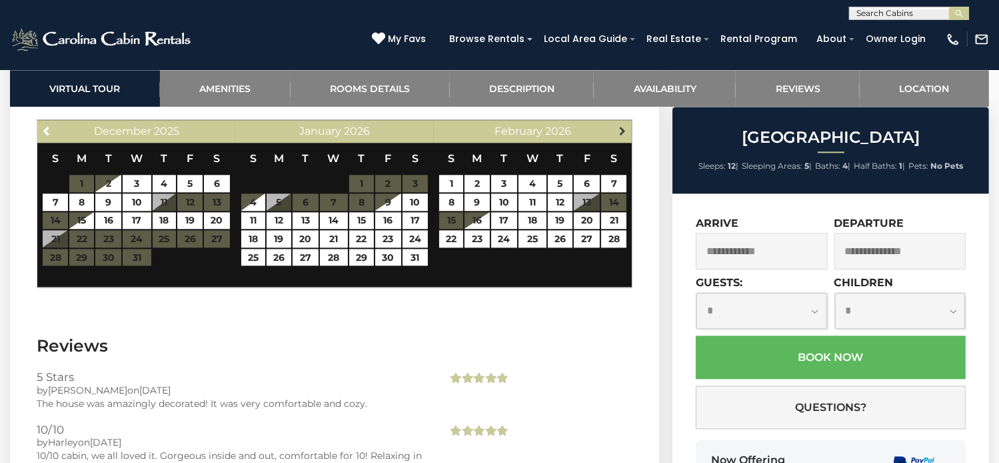
click at [621, 136] on span "Next" at bounding box center [622, 130] width 11 height 11
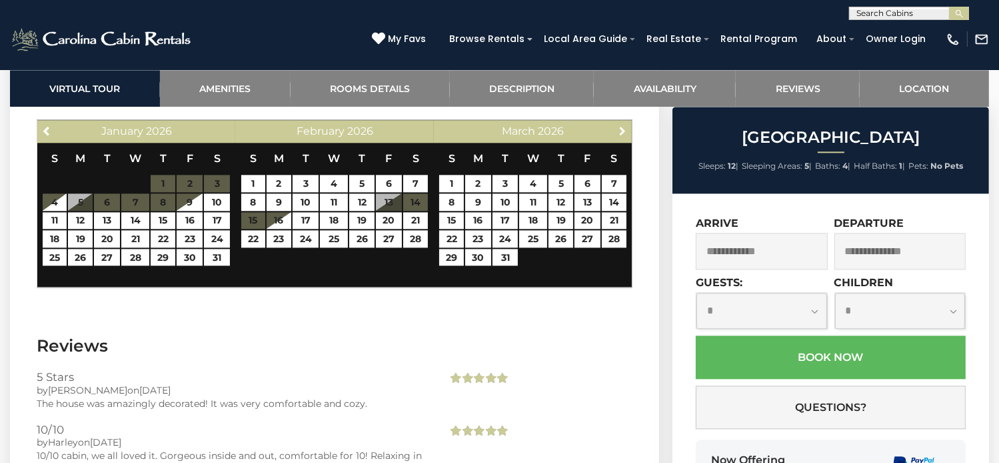
click at [621, 136] on span "Next" at bounding box center [622, 130] width 11 height 11
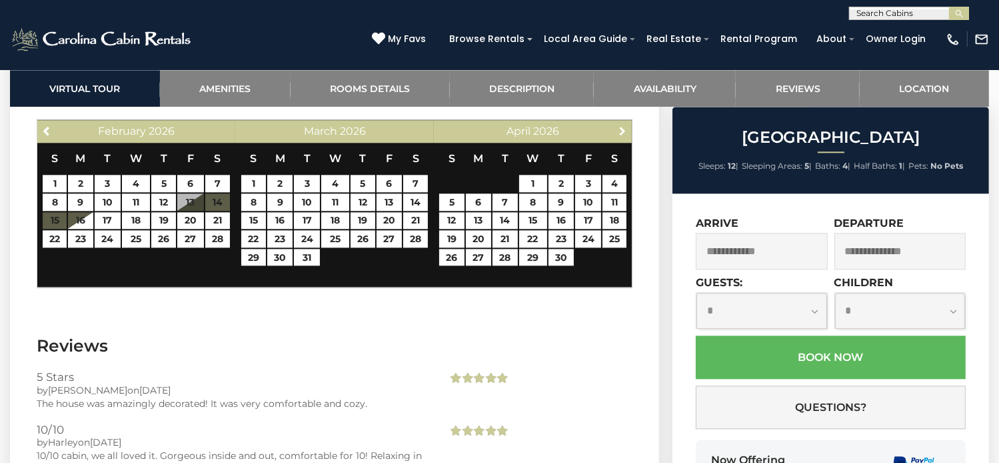
click at [621, 136] on span "Next" at bounding box center [622, 130] width 11 height 11
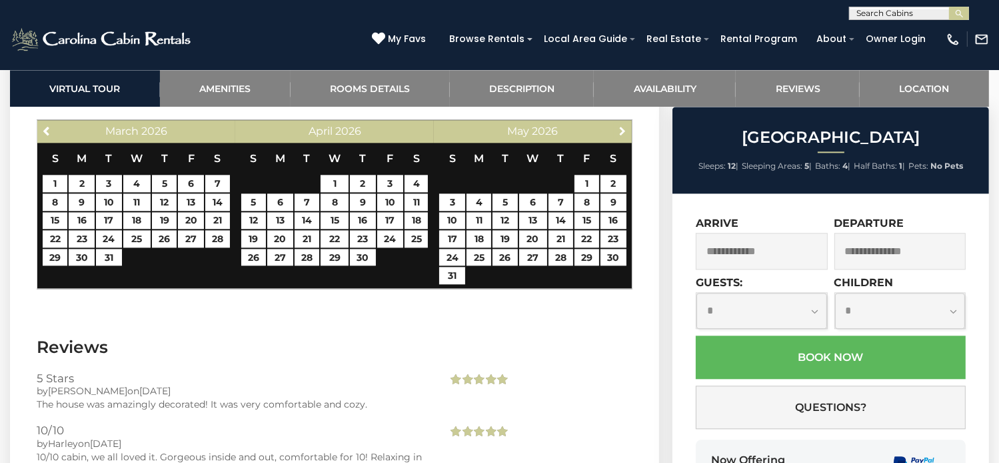
click at [621, 136] on span "Next" at bounding box center [622, 130] width 11 height 11
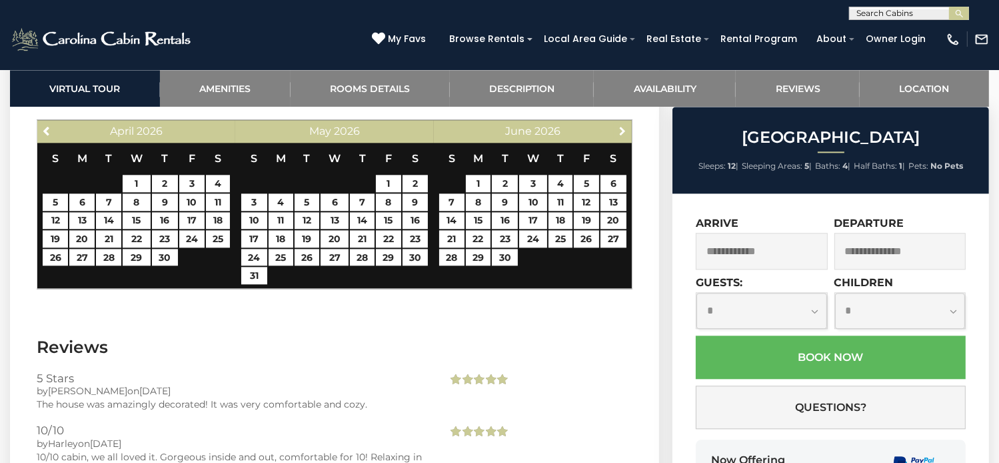
click at [621, 136] on span "Next" at bounding box center [622, 130] width 11 height 11
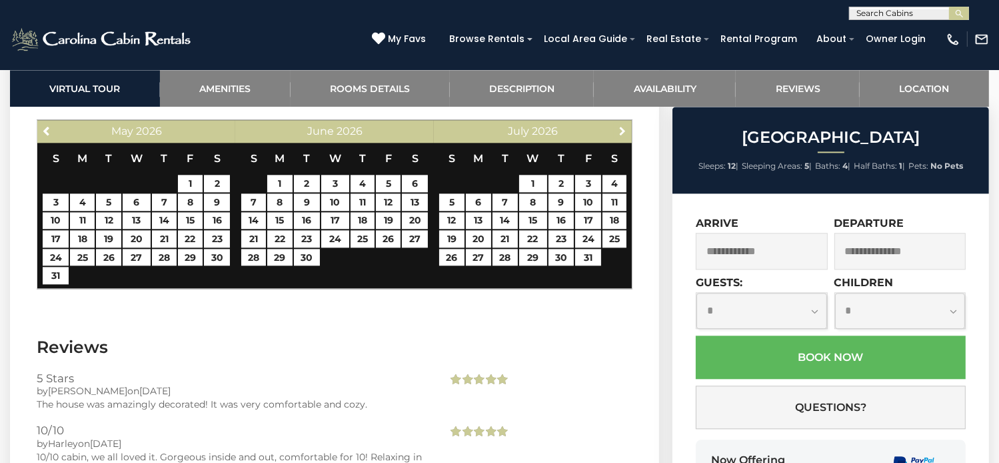
click at [621, 136] on span "Next" at bounding box center [622, 130] width 11 height 11
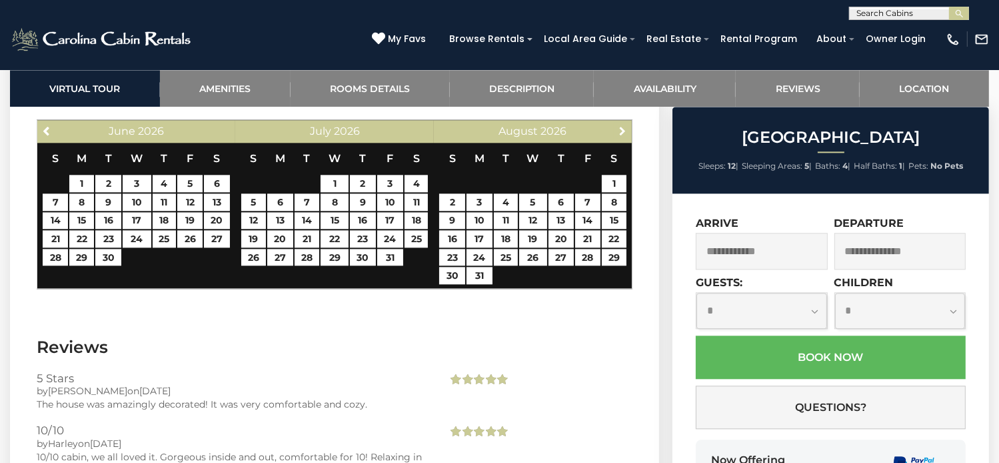
click at [621, 136] on span "Next" at bounding box center [622, 130] width 11 height 11
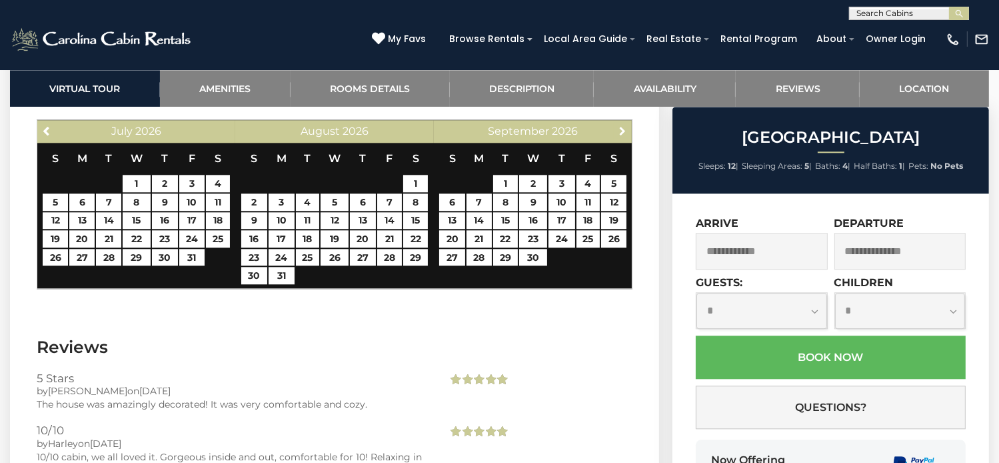
click at [621, 136] on span "Next" at bounding box center [622, 130] width 11 height 11
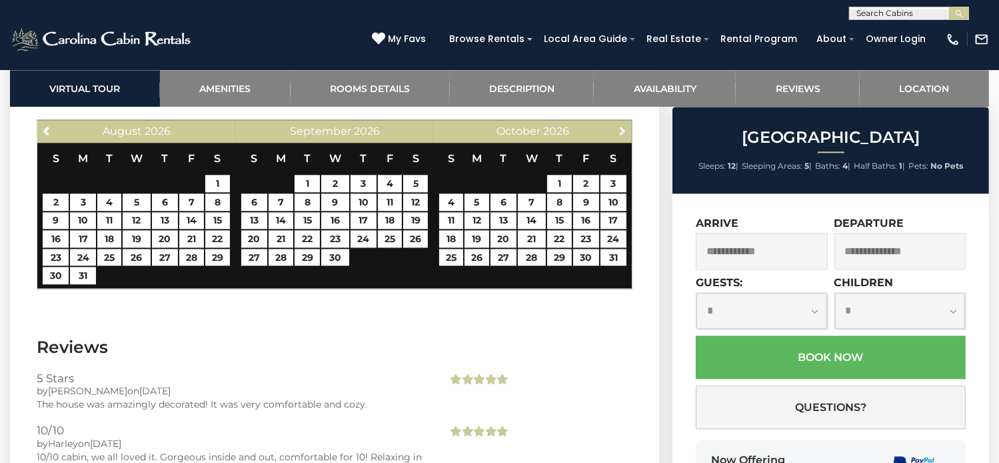
click at [621, 136] on span "Next" at bounding box center [622, 130] width 11 height 11
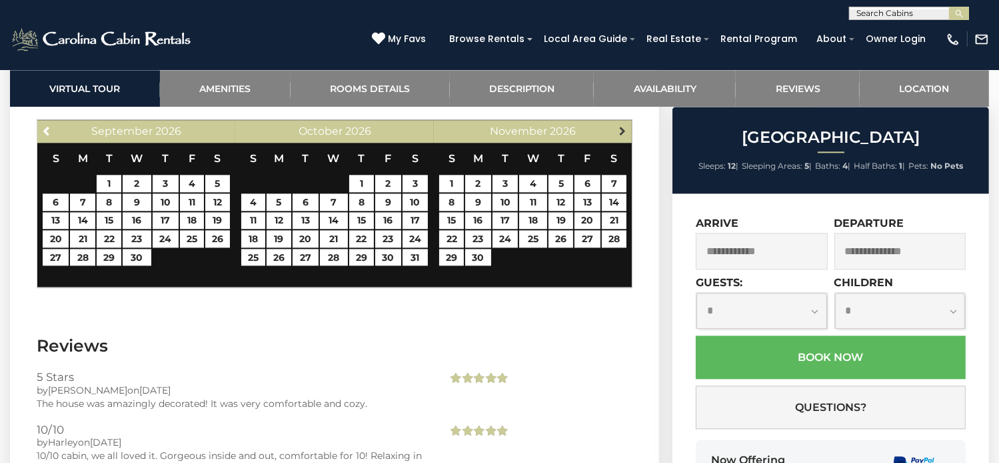
click at [620, 136] on span "Next" at bounding box center [622, 130] width 11 height 11
